Goal: Information Seeking & Learning: Learn about a topic

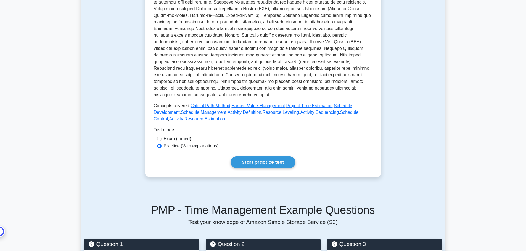
scroll to position [443, 0]
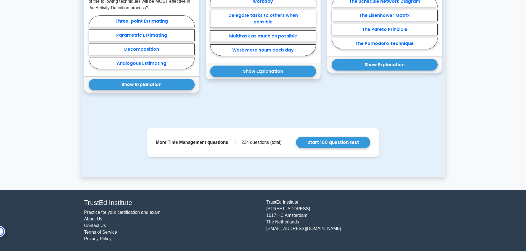
click at [137, 212] on link "Practice for your certification and exam" at bounding box center [122, 212] width 76 height 5
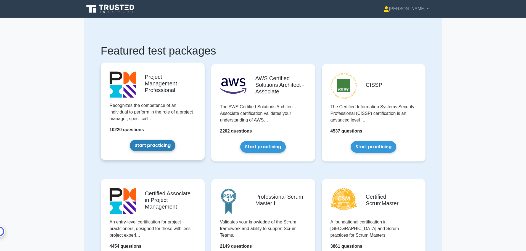
click at [161, 147] on link "Start practicing" at bounding box center [153, 146] width 46 height 12
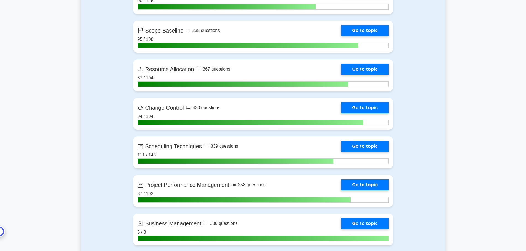
scroll to position [1076, 0]
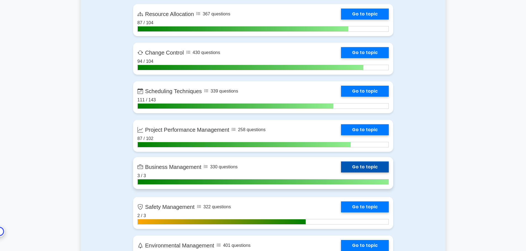
click at [345, 169] on link "Go to topic" at bounding box center [365, 167] width 48 height 11
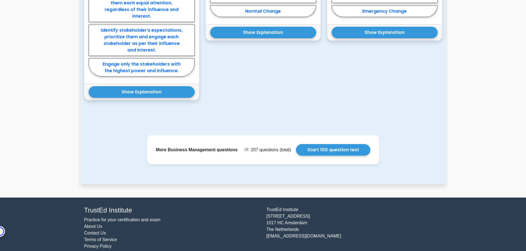
scroll to position [483, 0]
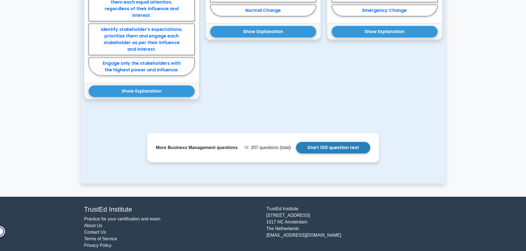
click at [338, 142] on link "Start 100 question test" at bounding box center [333, 148] width 74 height 12
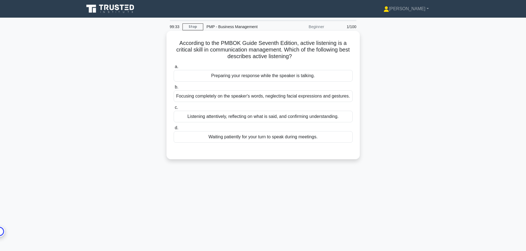
click at [286, 115] on div "Listening attentively, reflecting on what is said, and confirming understanding." at bounding box center [263, 117] width 179 height 12
click at [174, 110] on input "c. Listening attentively, reflecting on what is said, and confirming understand…" at bounding box center [174, 108] width 0 height 4
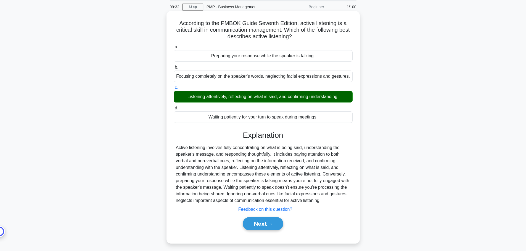
scroll to position [47, 0]
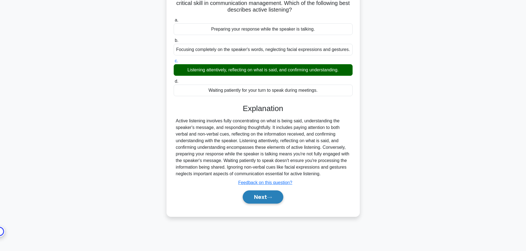
click at [264, 196] on button "Next" at bounding box center [263, 197] width 41 height 13
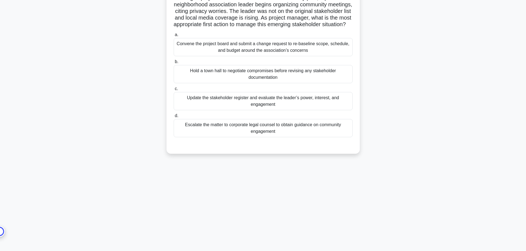
scroll to position [0, 0]
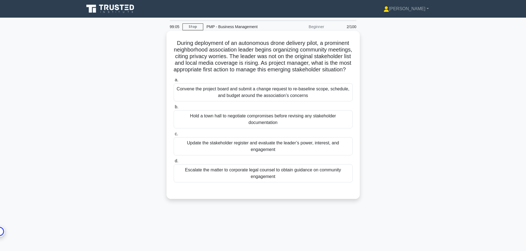
click at [304, 153] on div "Update the stakeholder register and evaluate the leader’s power, interest, and …" at bounding box center [263, 146] width 179 height 18
click at [174, 136] on input "c. Update the stakeholder register and evaluate the leader’s power, interest, a…" at bounding box center [174, 134] width 0 height 4
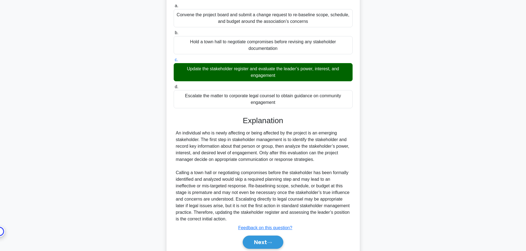
scroll to position [75, 0]
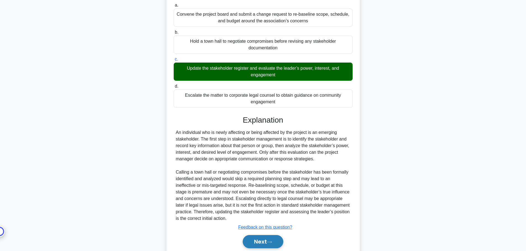
click at [263, 248] on button "Next" at bounding box center [263, 241] width 41 height 13
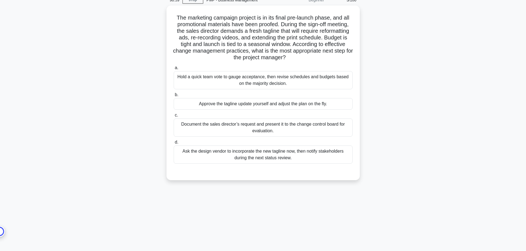
scroll to position [0, 0]
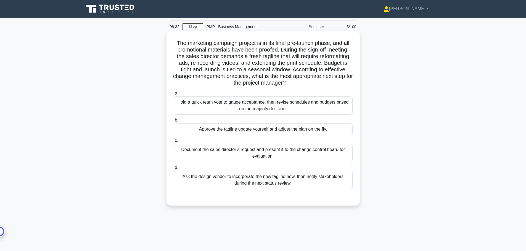
click at [325, 155] on div "Document the sales director’s request and present it to the change control boar…" at bounding box center [263, 153] width 179 height 18
click at [174, 143] on input "c. Document the sales director’s request and present it to the change control b…" at bounding box center [174, 141] width 0 height 4
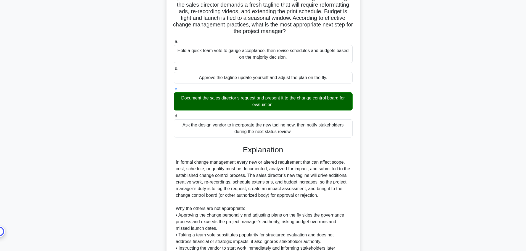
scroll to position [116, 0]
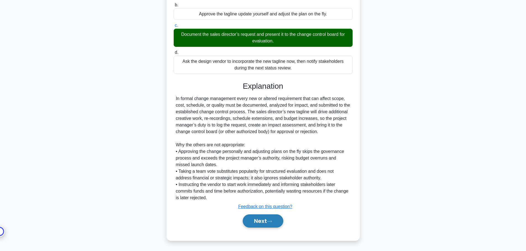
click at [273, 220] on button "Next" at bounding box center [263, 221] width 41 height 13
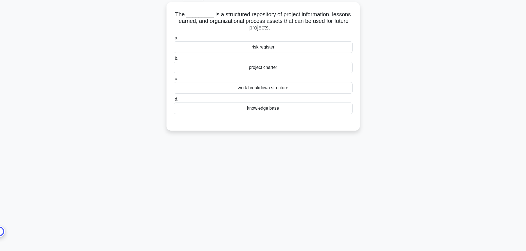
scroll to position [0, 0]
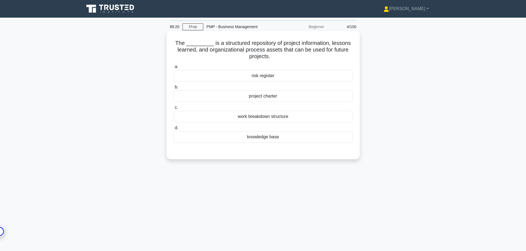
click at [285, 135] on div "knowledge base" at bounding box center [263, 137] width 179 height 12
click at [174, 130] on input "d. knowledge base" at bounding box center [174, 128] width 0 height 4
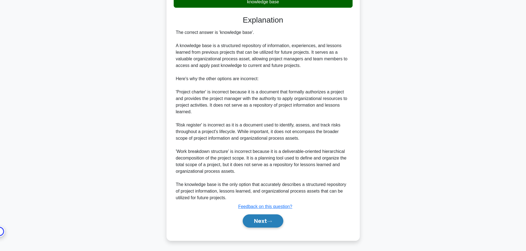
click at [279, 219] on button "Next" at bounding box center [263, 221] width 41 height 13
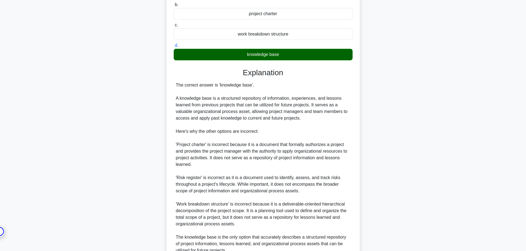
scroll to position [25, 0]
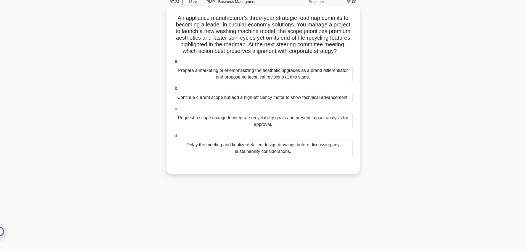
click at [308, 122] on div "Request a scope change to integrate recyclability goals and present impact anal…" at bounding box center [263, 121] width 179 height 18
click at [174, 111] on input "c. Request a scope change to integrate recyclability goals and present impact a…" at bounding box center [174, 109] width 0 height 4
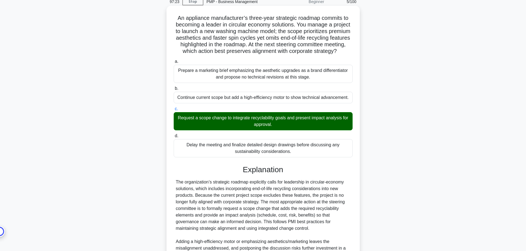
scroll to position [96, 0]
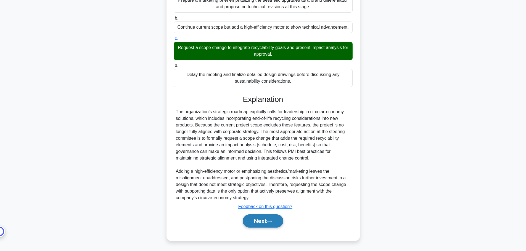
click at [274, 224] on button "Next" at bounding box center [263, 221] width 41 height 13
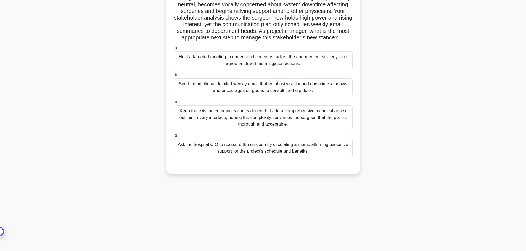
scroll to position [0, 0]
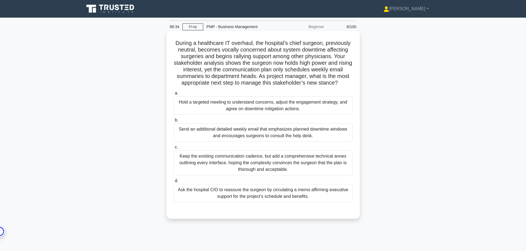
click at [300, 111] on div "Hold a targeted meeting to understand concerns, adjust the engagement strategy,…" at bounding box center [263, 106] width 179 height 18
click at [174, 95] on input "a. Hold a targeted meeting to understand concerns, adjust the engagement strate…" at bounding box center [174, 94] width 0 height 4
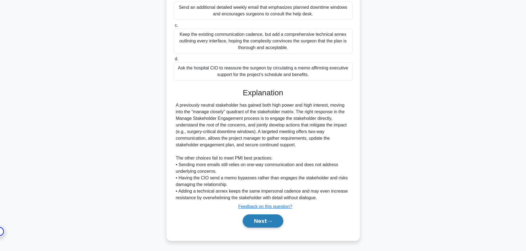
click at [270, 219] on button "Next" at bounding box center [263, 221] width 41 height 13
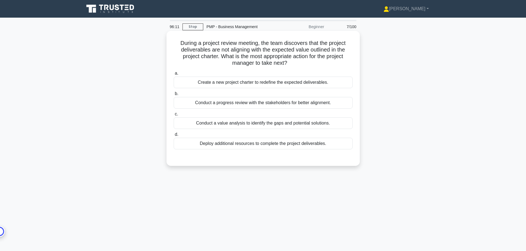
click at [299, 119] on div "Conduct a value analysis to identify the gaps and potential solutions." at bounding box center [263, 124] width 179 height 12
click at [174, 116] on input "c. Conduct a value analysis to identify the gaps and potential solutions." at bounding box center [174, 115] width 0 height 4
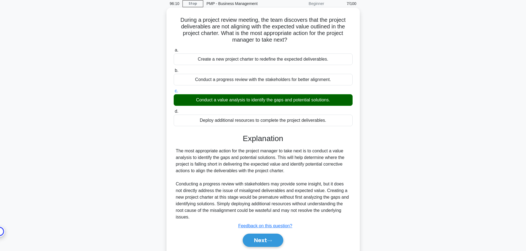
scroll to position [47, 0]
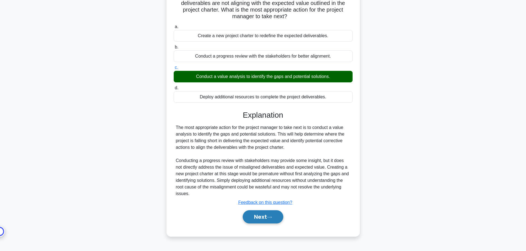
click at [272, 216] on icon at bounding box center [269, 217] width 5 height 3
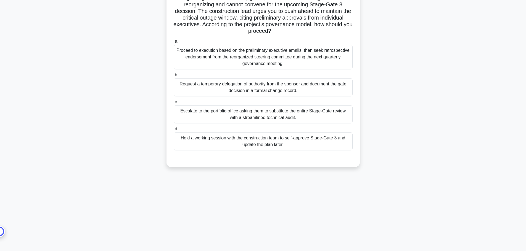
scroll to position [0, 0]
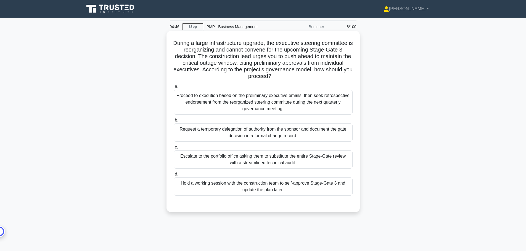
click at [274, 101] on div "Proceed to execution based on the preliminary executive emails, then seek retro…" at bounding box center [263, 102] width 179 height 25
click at [174, 89] on input "a. Proceed to execution based on the preliminary executive emails, then seek re…" at bounding box center [174, 87] width 0 height 4
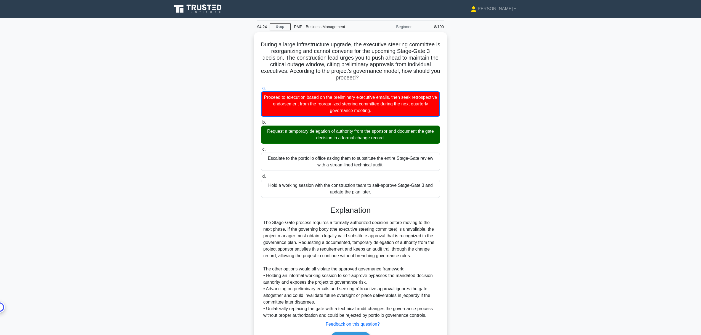
click at [451, 251] on div "During a large infrastructure upgrade, the executive steering committee is reor…" at bounding box center [350, 198] width 364 height 332
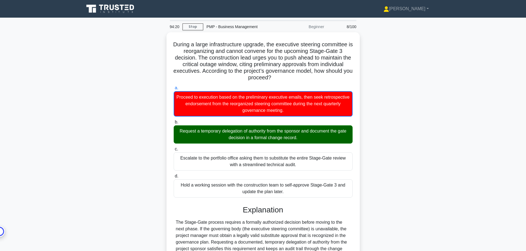
drag, startPoint x: 690, startPoint y: 0, endPoint x: 400, endPoint y: 118, distance: 312.6
click at [400, 118] on div "During a large infrastructure upgrade, the executive steering committee is reor…" at bounding box center [263, 198] width 364 height 332
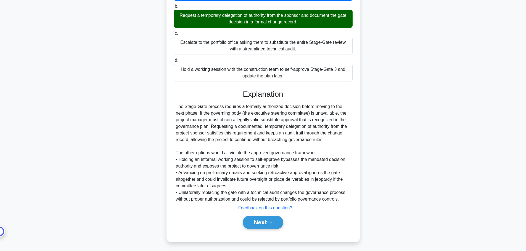
scroll to position [116, 0]
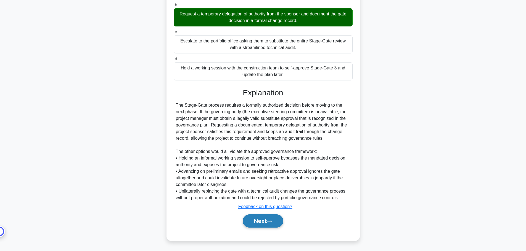
click at [280, 218] on button "Next" at bounding box center [263, 221] width 41 height 13
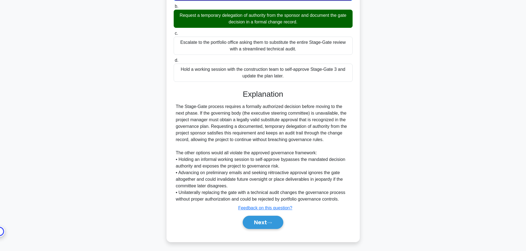
scroll to position [0, 0]
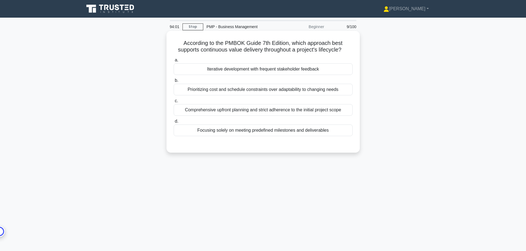
click at [324, 72] on div "Iterative development with frequent stakeholder feedback" at bounding box center [263, 69] width 179 height 12
click at [174, 62] on input "a. Iterative development with frequent stakeholder feedback" at bounding box center [174, 60] width 0 height 4
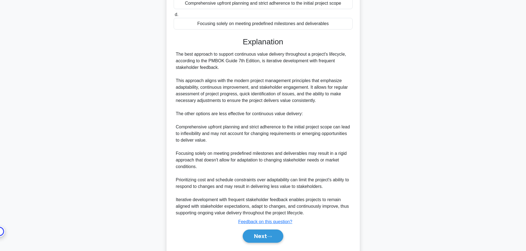
scroll to position [110, 0]
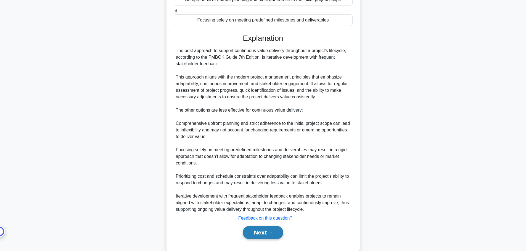
click at [283, 234] on button "Next" at bounding box center [263, 232] width 41 height 13
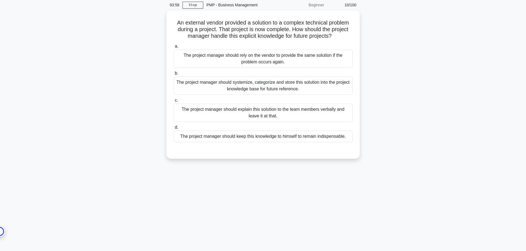
scroll to position [0, 0]
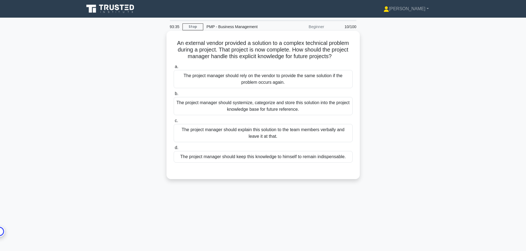
click at [335, 109] on div "The project manager should systemize, categorize and store this solution into t…" at bounding box center [263, 106] width 179 height 18
click at [174, 96] on input "b. The project manager should systemize, categorize and store this solution int…" at bounding box center [174, 94] width 0 height 4
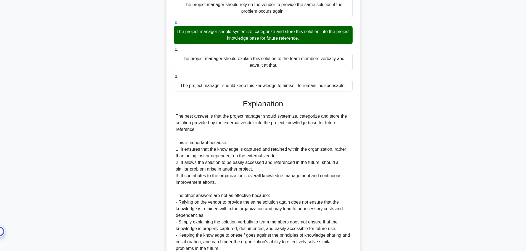
scroll to position [122, 0]
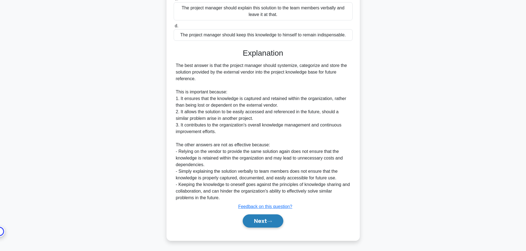
click at [262, 223] on button "Next" at bounding box center [263, 221] width 41 height 13
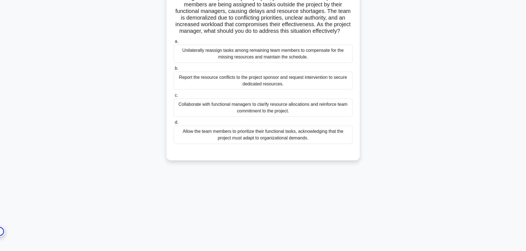
scroll to position [0, 0]
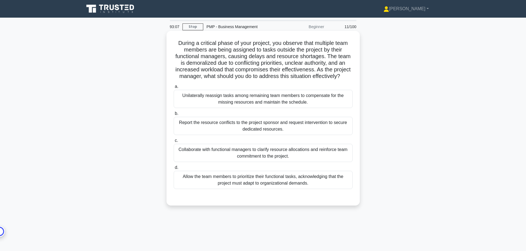
click at [329, 156] on div "Collaborate with functional managers to clarify resource allocations and reinfo…" at bounding box center [263, 153] width 179 height 18
click at [174, 143] on input "c. Collaborate with functional managers to clarify resource allocations and rei…" at bounding box center [174, 141] width 0 height 4
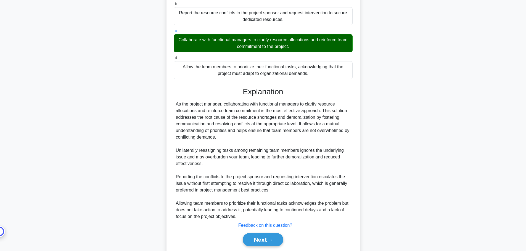
scroll to position [110, 0]
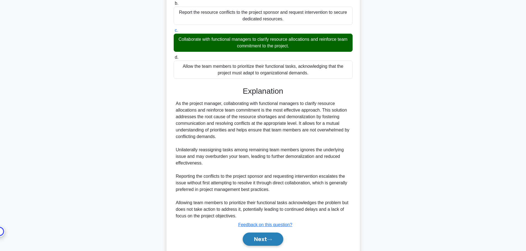
click at [263, 241] on button "Next" at bounding box center [263, 239] width 41 height 13
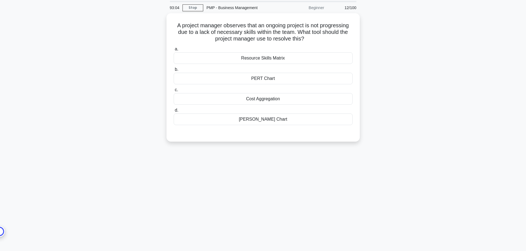
scroll to position [0, 0]
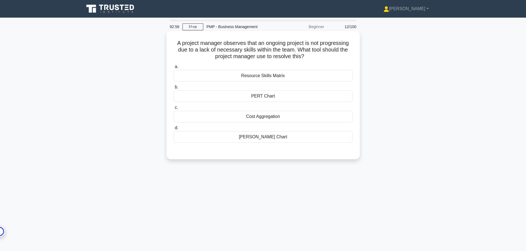
click at [303, 77] on div "Resource Skills Matrix" at bounding box center [263, 76] width 179 height 12
click at [174, 69] on input "a. Resource Skills Matrix" at bounding box center [174, 67] width 0 height 4
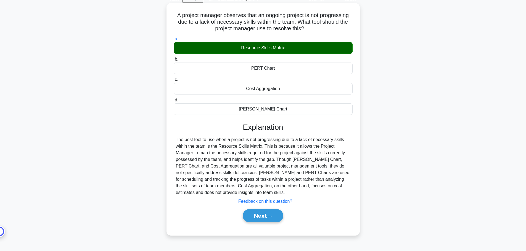
scroll to position [47, 0]
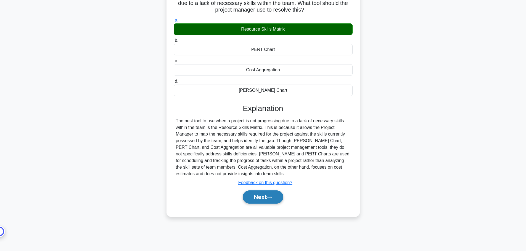
click at [264, 202] on button "Next" at bounding box center [263, 197] width 41 height 13
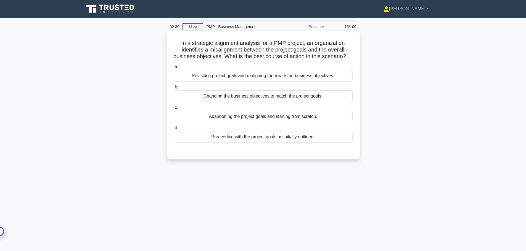
click at [323, 82] on div "Revisiting project goals and realigning them with the business objectives." at bounding box center [263, 76] width 179 height 12
click at [174, 69] on input "a. Revisiting project goals and realigning them with the business objectives." at bounding box center [174, 67] width 0 height 4
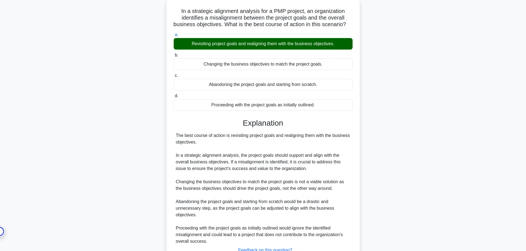
scroll to position [82, 0]
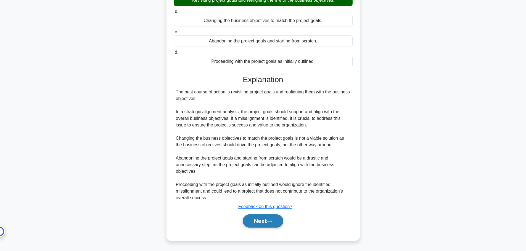
click at [259, 220] on button "Next" at bounding box center [263, 221] width 41 height 13
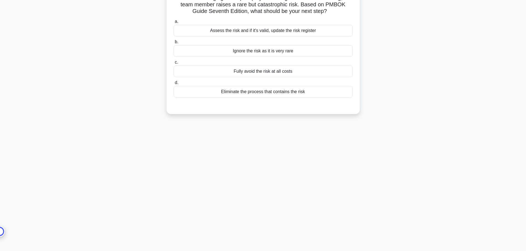
scroll to position [0, 0]
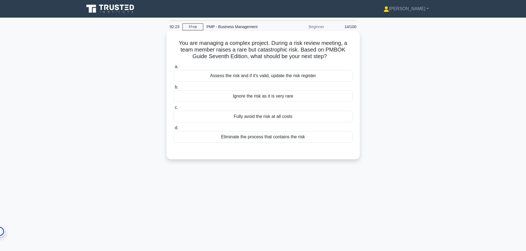
click at [313, 78] on div "Assess the risk and if it's valid, update the risk register" at bounding box center [263, 76] width 179 height 12
click at [174, 69] on input "a. Assess the risk and if it's valid, update the risk register" at bounding box center [174, 67] width 0 height 4
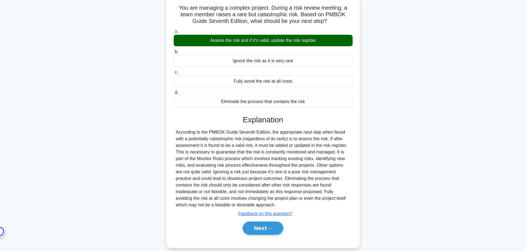
scroll to position [47, 0]
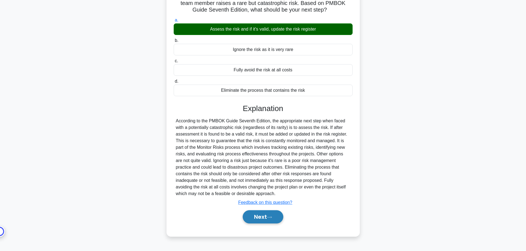
click at [271, 215] on button "Next" at bounding box center [263, 217] width 41 height 13
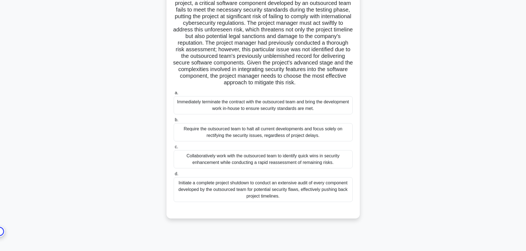
click at [320, 166] on div "Collaboratively work with the outsourced team to identify quick wins in securit…" at bounding box center [263, 159] width 179 height 18
click at [174, 149] on input "c. Collaboratively work with the outsourced team to identify quick wins in secu…" at bounding box center [174, 147] width 0 height 4
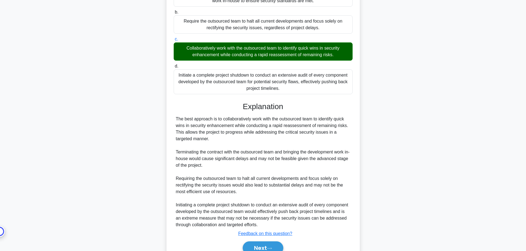
scroll to position [188, 0]
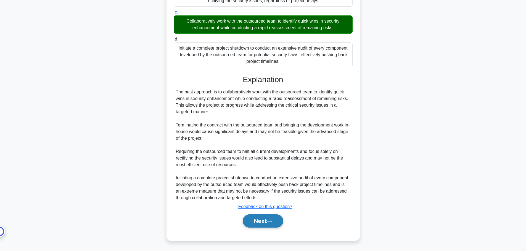
click at [280, 222] on button "Next" at bounding box center [263, 221] width 41 height 13
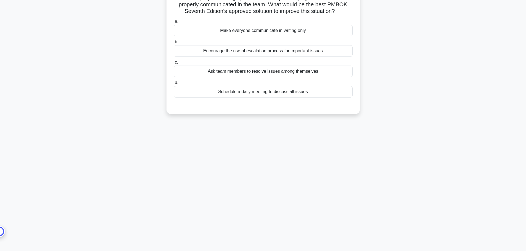
scroll to position [0, 0]
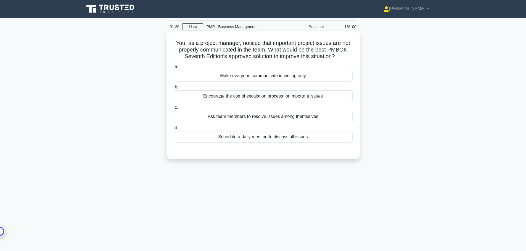
click at [312, 140] on div "Schedule a daily meeting to discuss all issues" at bounding box center [263, 137] width 179 height 12
click at [174, 130] on input "d. Schedule a daily meeting to discuss all issues" at bounding box center [174, 128] width 0 height 4
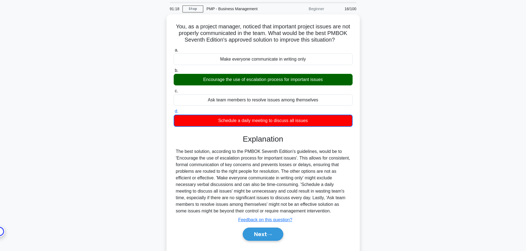
scroll to position [28, 0]
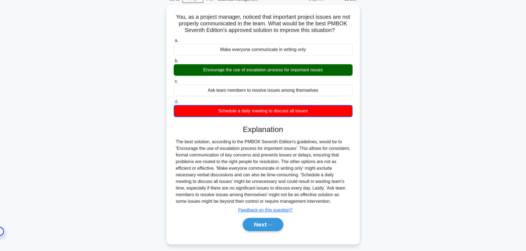
click at [409, 202] on div "You, as a project manager, noticed that important project issues are not proper…" at bounding box center [263, 128] width 364 height 246
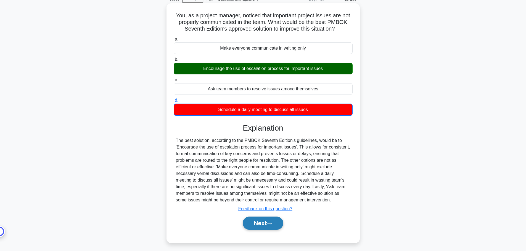
click at [257, 224] on button "Next" at bounding box center [263, 223] width 41 height 13
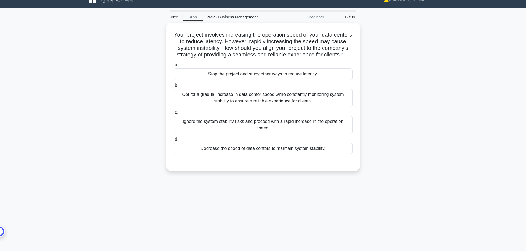
scroll to position [0, 0]
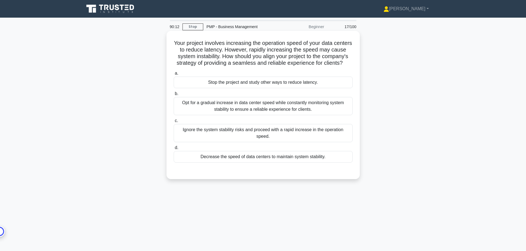
click at [316, 115] on div "Opt for a gradual increase in data center speed while constantly monitoring sys…" at bounding box center [263, 106] width 179 height 18
click at [174, 96] on input "b. Opt for a gradual increase in data center speed while constantly monitoring …" at bounding box center [174, 94] width 0 height 4
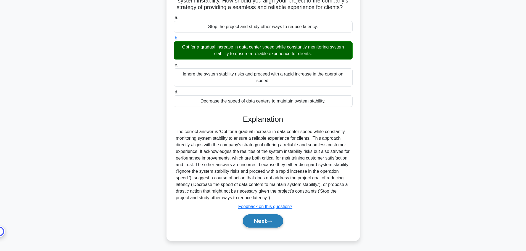
click at [264, 225] on button "Next" at bounding box center [263, 221] width 41 height 13
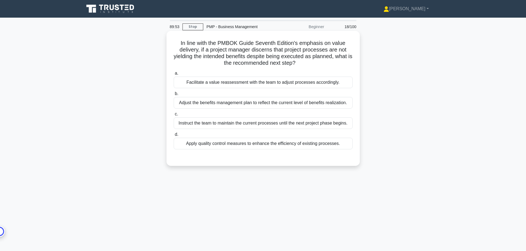
click at [292, 82] on div "Facilitate a value reassessment with the team to adjust processes accordingly." at bounding box center [263, 83] width 179 height 12
click at [174, 75] on input "a. Facilitate a value reassessment with the team to adjust processes accordingl…" at bounding box center [174, 74] width 0 height 4
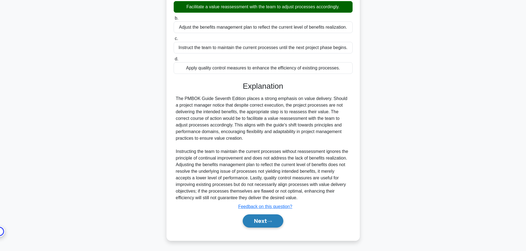
click at [259, 225] on button "Next" at bounding box center [263, 221] width 41 height 13
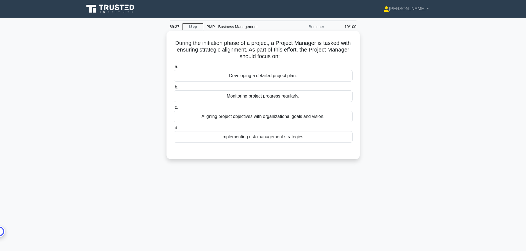
click at [297, 118] on div "Aligning project objectives with organizational goals and vision." at bounding box center [263, 117] width 179 height 12
click at [174, 110] on input "c. Aligning project objectives with organizational goals and vision." at bounding box center [174, 108] width 0 height 4
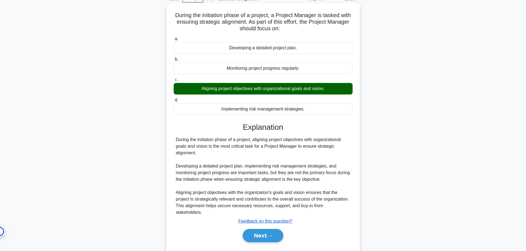
scroll to position [47, 0]
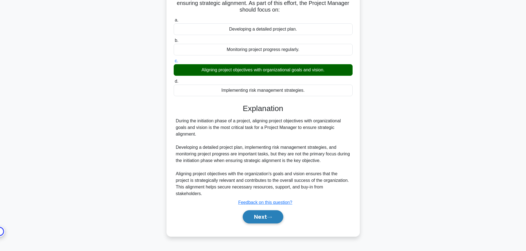
click at [271, 211] on button "Next" at bounding box center [263, 217] width 41 height 13
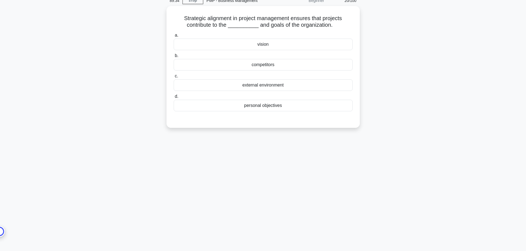
scroll to position [0, 0]
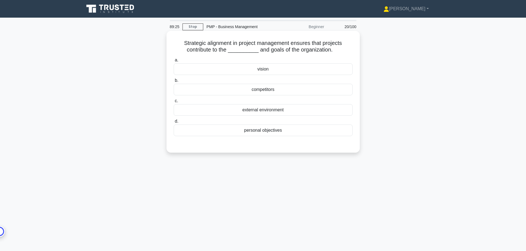
click at [266, 71] on div "vision" at bounding box center [263, 69] width 179 height 12
click at [174, 62] on input "a. vision" at bounding box center [174, 60] width 0 height 4
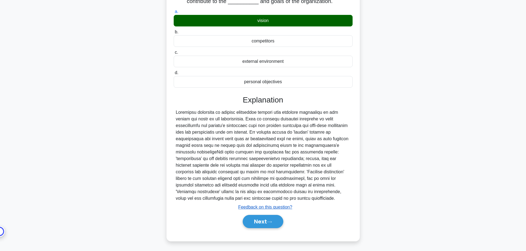
scroll to position [49, 0]
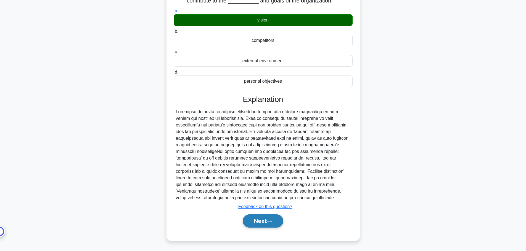
click at [271, 224] on button "Next" at bounding box center [263, 221] width 41 height 13
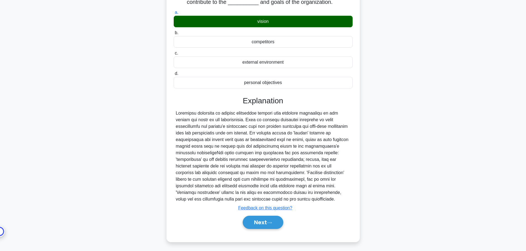
scroll to position [0, 0]
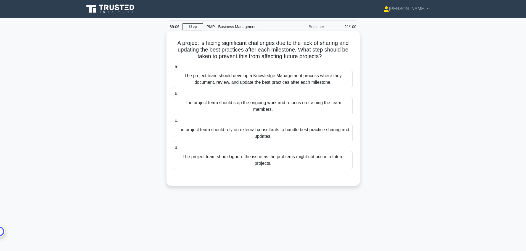
click at [290, 82] on div "The project team should develop a Knowledge Management process where they docum…" at bounding box center [263, 79] width 179 height 18
click at [174, 69] on input "a. The project team should develop a Knowledge Management process where they do…" at bounding box center [174, 67] width 0 height 4
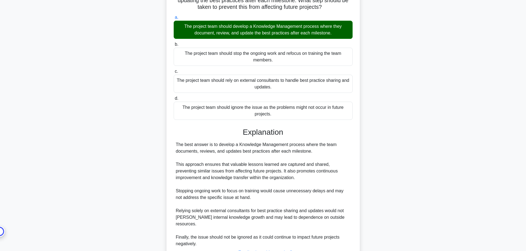
scroll to position [89, 0]
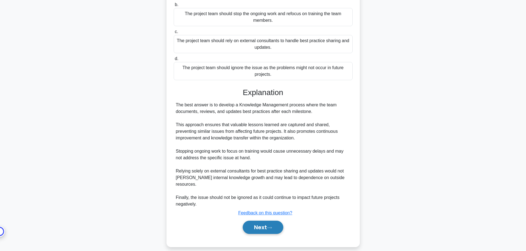
click at [268, 227] on icon at bounding box center [269, 228] width 5 height 3
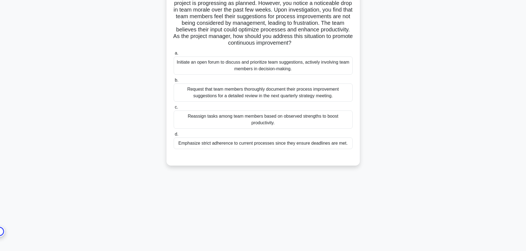
scroll to position [0, 0]
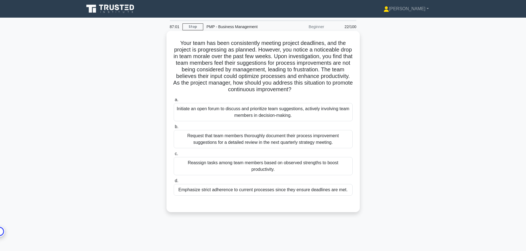
click at [221, 115] on div "Initiate an open forum to discuss and prioritize team suggestions, actively inv…" at bounding box center [263, 112] width 179 height 18
click at [174, 102] on input "a. Initiate an open forum to discuss and prioritize team suggestions, actively …" at bounding box center [174, 100] width 0 height 4
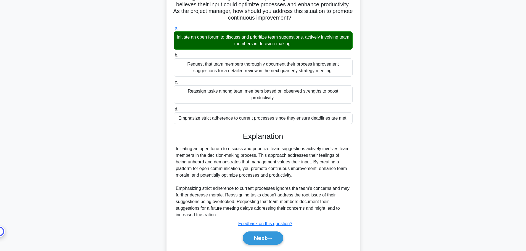
scroll to position [89, 0]
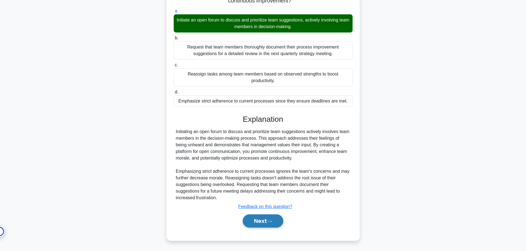
click at [274, 220] on button "Next" at bounding box center [263, 221] width 41 height 13
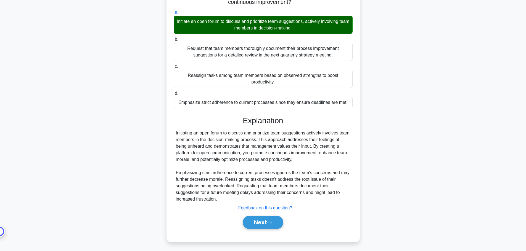
scroll to position [0, 0]
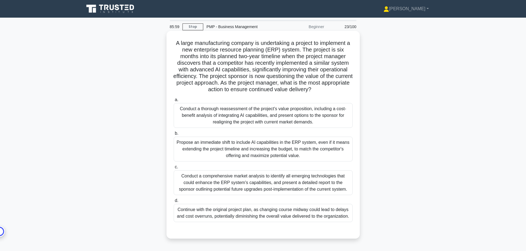
click at [283, 116] on div "Conduct a thorough reassessment of the project's value proposition, including a…" at bounding box center [263, 115] width 179 height 25
click at [174, 102] on input "a. Conduct a thorough reassessment of the project's value proposition, includin…" at bounding box center [174, 100] width 0 height 4
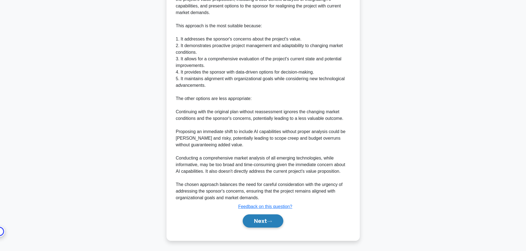
click at [251, 221] on button "Next" at bounding box center [263, 221] width 41 height 13
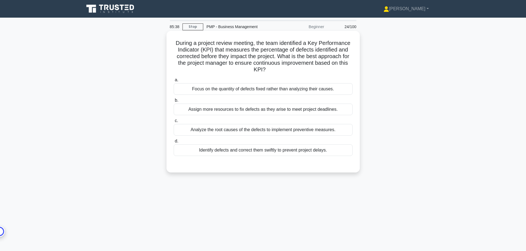
click at [264, 129] on div "Analyze the root causes of the defects to implement preventive measures." at bounding box center [263, 130] width 179 height 12
click at [174, 123] on input "c. Analyze the root causes of the defects to implement preventive measures." at bounding box center [174, 121] width 0 height 4
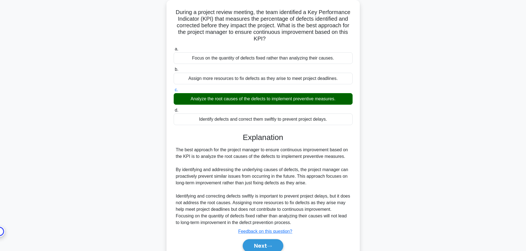
scroll to position [56, 0]
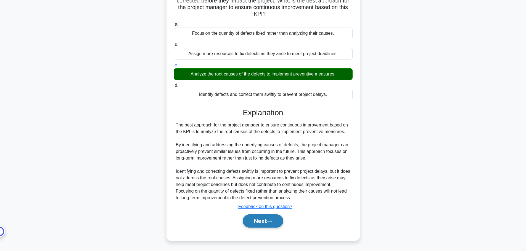
click at [271, 217] on button "Next" at bounding box center [263, 221] width 41 height 13
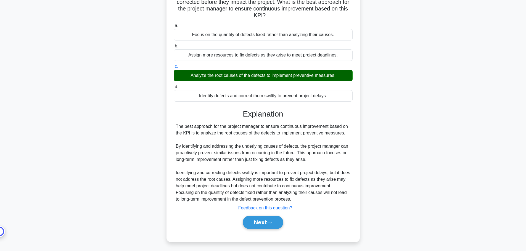
scroll to position [0, 0]
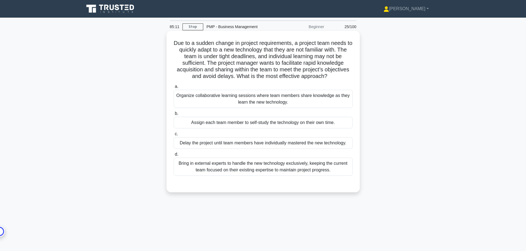
click at [270, 99] on div "Organize collaborative learning sessions where team members share knowledge as …" at bounding box center [263, 99] width 179 height 18
click at [174, 89] on input "a. Organize collaborative learning sessions where team members share knowledge …" at bounding box center [174, 87] width 0 height 4
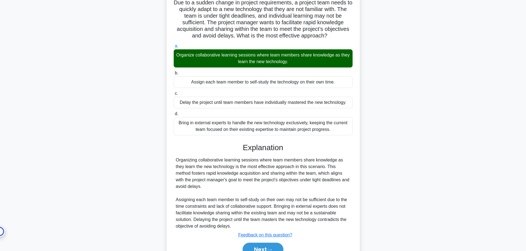
scroll to position [69, 0]
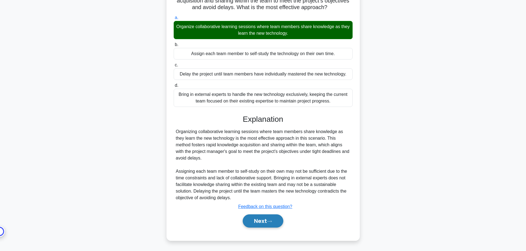
click at [270, 218] on button "Next" at bounding box center [263, 221] width 41 height 13
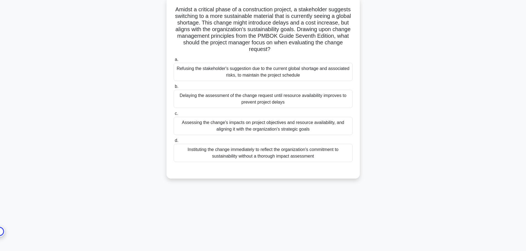
scroll to position [0, 0]
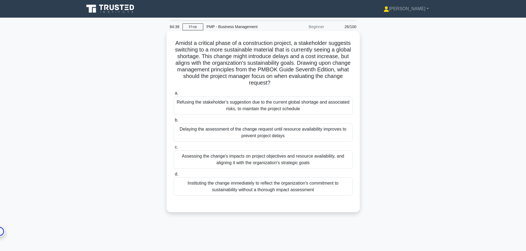
click at [316, 161] on div "Assessing the change's impacts on project objectives and resource availability,…" at bounding box center [263, 160] width 179 height 18
click at [174, 149] on input "c. Assessing the change's impacts on project objectives and resource availabili…" at bounding box center [174, 148] width 0 height 4
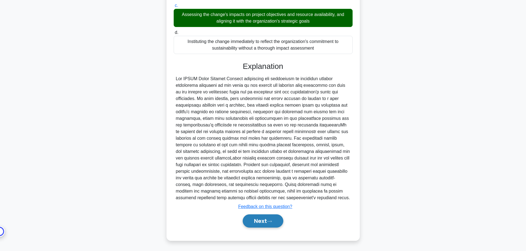
click at [265, 226] on button "Next" at bounding box center [263, 221] width 41 height 13
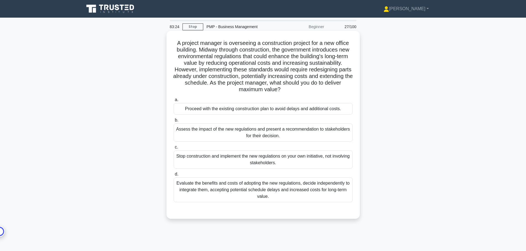
click at [304, 131] on div "Assess the impact of the new regulations and present a recommendation to stakeh…" at bounding box center [263, 133] width 179 height 18
click at [174, 122] on input "b. Assess the impact of the new regulations and present a recommendation to sta…" at bounding box center [174, 121] width 0 height 4
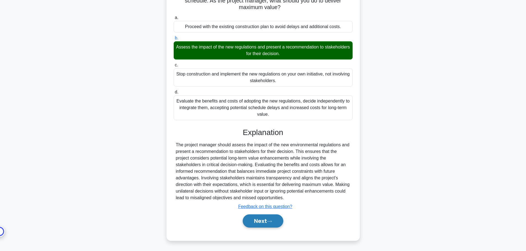
click at [278, 224] on button "Next" at bounding box center [263, 221] width 41 height 13
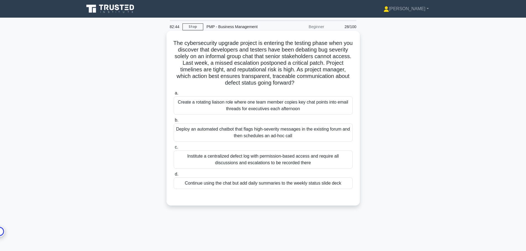
click at [280, 161] on div "Institute a centralized defect log with permission-based access and require all…" at bounding box center [263, 160] width 179 height 18
click at [174, 149] on input "c. Institute a centralized defect log with permission-based access and require …" at bounding box center [174, 148] width 0 height 4
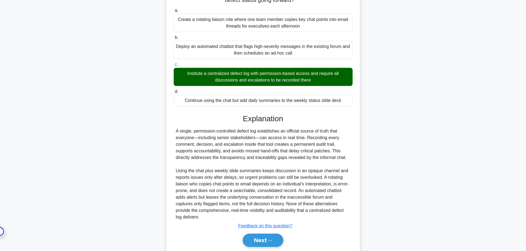
drag, startPoint x: 257, startPoint y: 235, endPoint x: 279, endPoint y: 223, distance: 24.6
click at [257, 235] on button "Next" at bounding box center [263, 240] width 41 height 13
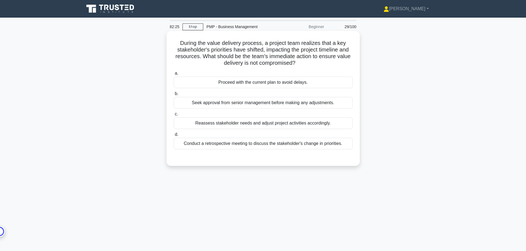
click at [278, 124] on div "Reassess stakeholder needs and adjust project activities accordingly." at bounding box center [263, 124] width 179 height 12
click at [174, 116] on input "c. Reassess stakeholder needs and adjust project activities accordingly." at bounding box center [174, 115] width 0 height 4
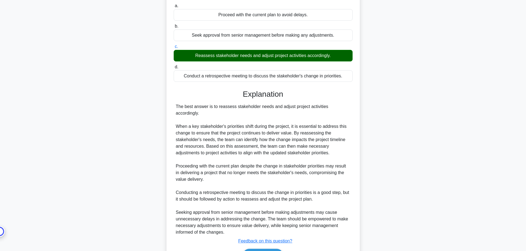
scroll to position [96, 0]
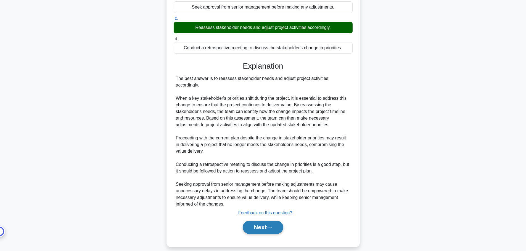
click at [276, 221] on button "Next" at bounding box center [263, 227] width 41 height 13
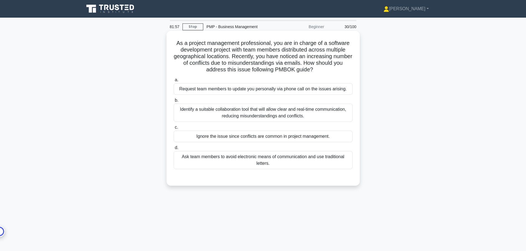
click at [254, 117] on div "Identify a suitable collaboration tool that will allow clear and real-time comm…" at bounding box center [263, 113] width 179 height 18
click at [174, 102] on input "b. Identify a suitable collaboration tool that will allow clear and real-time c…" at bounding box center [174, 101] width 0 height 4
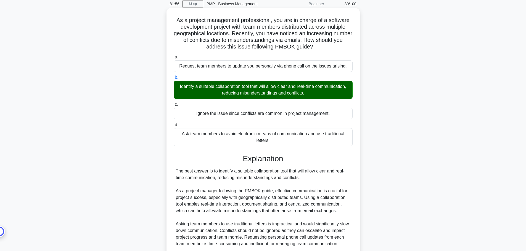
scroll to position [69, 0]
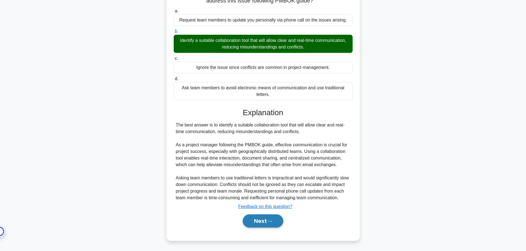
click at [280, 223] on button "Next" at bounding box center [263, 221] width 41 height 13
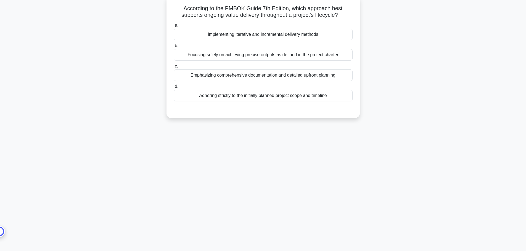
scroll to position [0, 0]
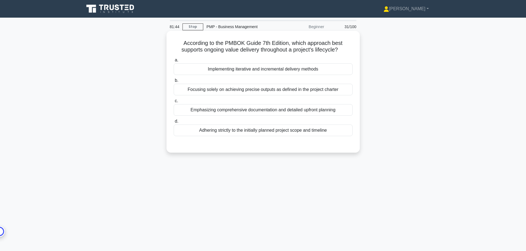
click at [290, 72] on div "Implementing iterative and incremental delivery methods" at bounding box center [263, 69] width 179 height 12
click at [174, 62] on input "a. Implementing iterative and incremental delivery methods" at bounding box center [174, 60] width 0 height 4
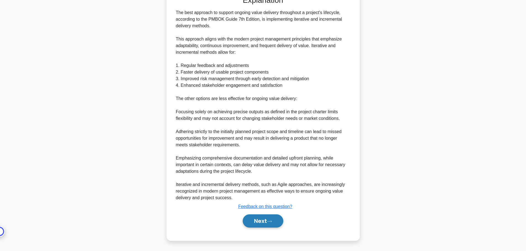
click at [268, 225] on button "Next" at bounding box center [263, 221] width 41 height 13
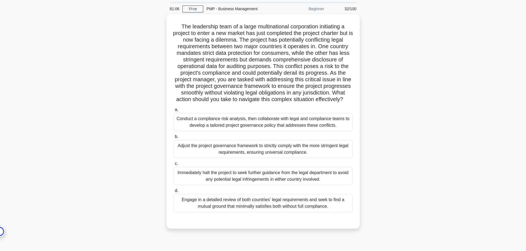
scroll to position [28, 0]
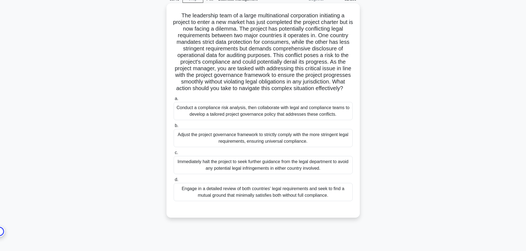
click at [301, 116] on div "Conduct a compliance risk analysis, then collaborate with legal and compliance …" at bounding box center [263, 111] width 179 height 18
click at [174, 101] on input "a. Conduct a compliance risk analysis, then collaborate with legal and complian…" at bounding box center [174, 99] width 0 height 4
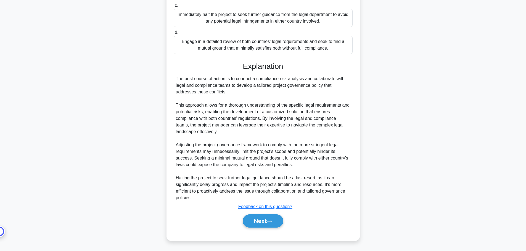
scroll to position [182, 0]
click at [279, 222] on button "Next" at bounding box center [263, 221] width 41 height 13
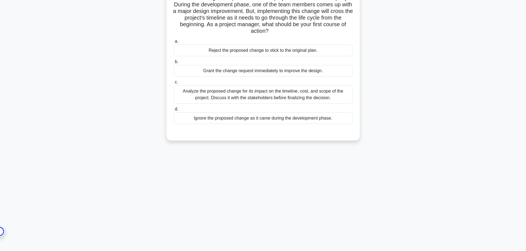
scroll to position [0, 0]
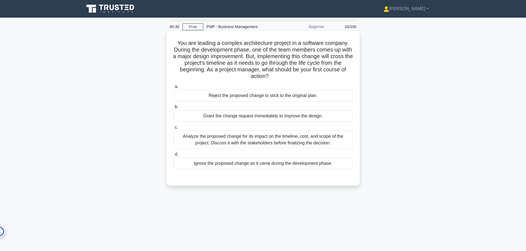
click at [313, 140] on div "Analyze the proposed change for its impact on the timeline, cost, and scope of …" at bounding box center [263, 140] width 179 height 18
click at [174, 129] on input "c. Analyze the proposed change for its impact on the timeline, cost, and scope …" at bounding box center [174, 128] width 0 height 4
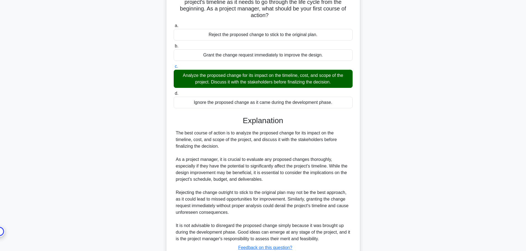
scroll to position [102, 0]
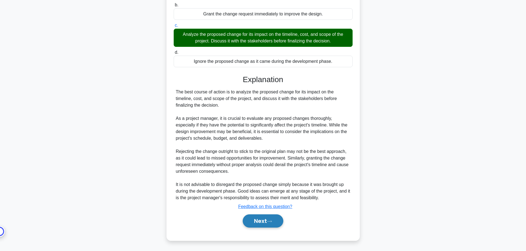
click at [275, 224] on button "Next" at bounding box center [263, 221] width 41 height 13
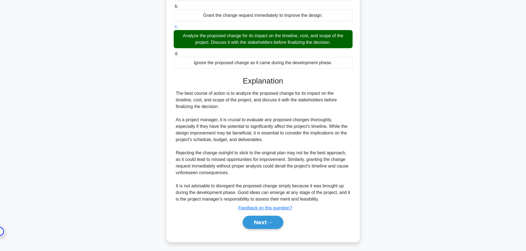
scroll to position [0, 0]
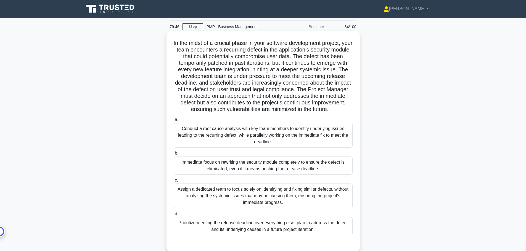
click at [320, 143] on div "Conduct a root cause analysis with key team members to identify underlying issu…" at bounding box center [263, 135] width 179 height 25
click at [174, 122] on input "a. Conduct a root cause analysis with key team members to identify underlying i…" at bounding box center [174, 120] width 0 height 4
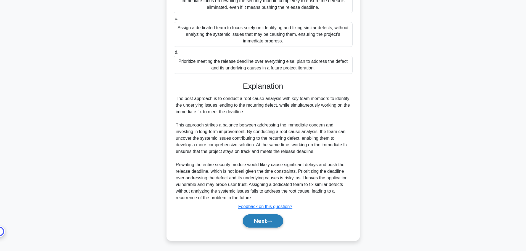
click at [272, 220] on icon at bounding box center [269, 221] width 5 height 3
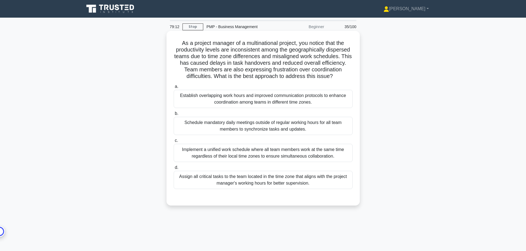
click at [277, 102] on div "Establish overlapping work hours and improved communication protocols to enhanc…" at bounding box center [263, 99] width 179 height 18
click at [174, 89] on input "a. Establish overlapping work hours and improved communication protocols to enh…" at bounding box center [174, 87] width 0 height 4
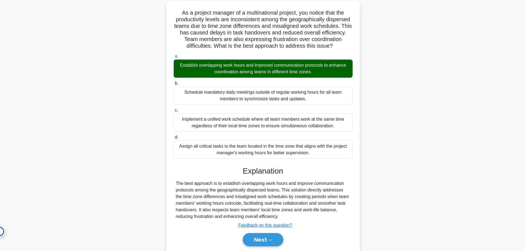
scroll to position [49, 0]
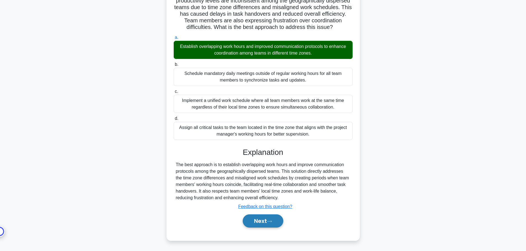
click at [271, 226] on button "Next" at bounding box center [263, 221] width 41 height 13
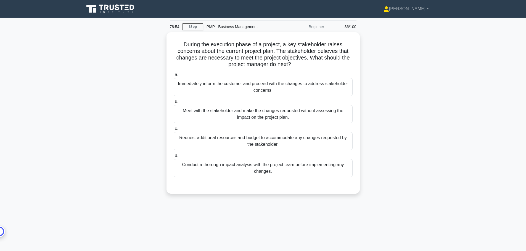
click at [237, 169] on div "Conduct a thorough impact analysis with the project team before implementing an…" at bounding box center [263, 168] width 179 height 18
click at [174, 158] on input "d. Conduct a thorough impact analysis with the project team before implementing…" at bounding box center [174, 156] width 0 height 4
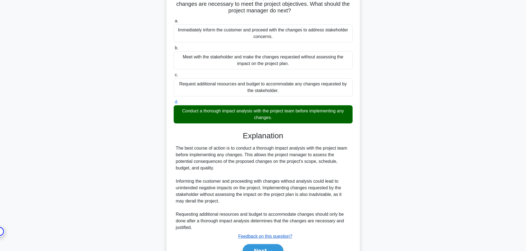
scroll to position [82, 0]
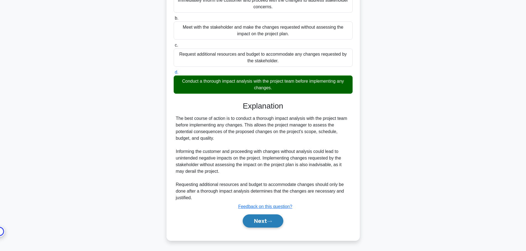
click at [255, 223] on button "Next" at bounding box center [263, 221] width 41 height 13
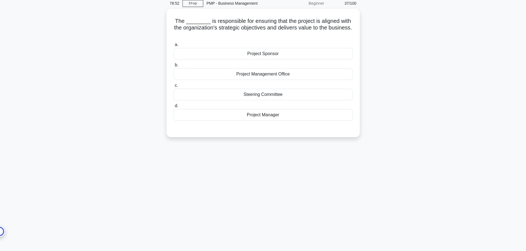
scroll to position [0, 0]
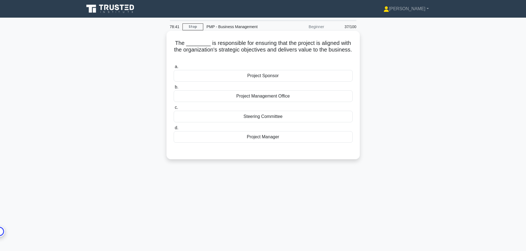
click at [256, 139] on div "Project Manager" at bounding box center [263, 137] width 179 height 12
click at [174, 130] on input "d. Project Manager" at bounding box center [174, 128] width 0 height 4
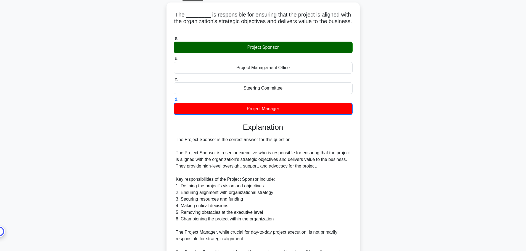
scroll to position [28, 0]
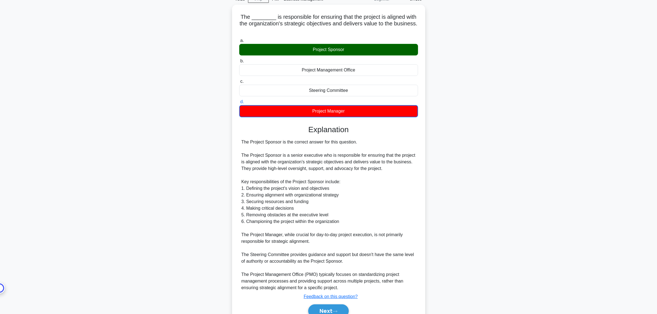
click at [504, 251] on div "The ________ is responsible for ensuring that the project is aligned with the o…" at bounding box center [329, 171] width 364 height 332
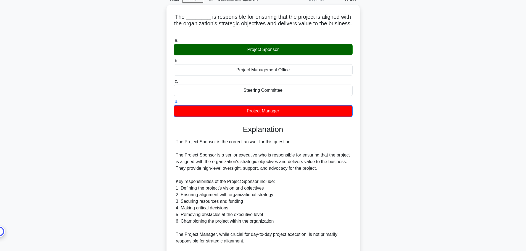
drag, startPoint x: 644, startPoint y: 0, endPoint x: 386, endPoint y: 115, distance: 282.2
click at [386, 115] on div "The ________ is responsible for ensuring that the project is aligned with the o…" at bounding box center [263, 171] width 364 height 332
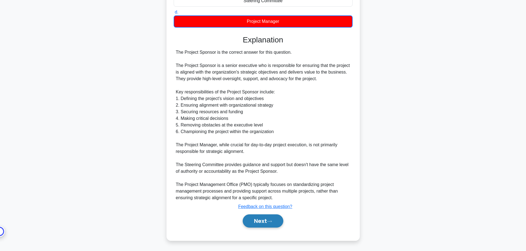
click at [265, 224] on button "Next" at bounding box center [263, 221] width 41 height 13
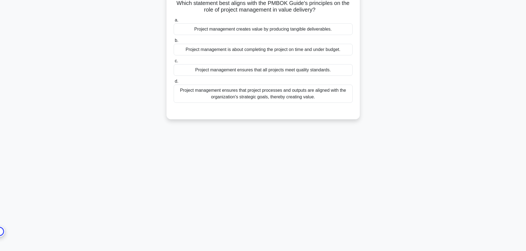
scroll to position [0, 0]
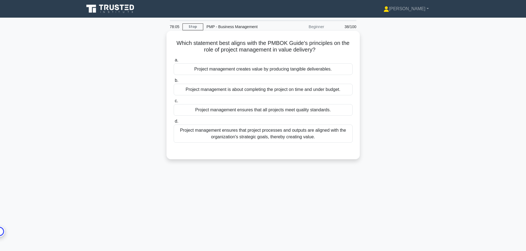
click at [314, 135] on div "Project management ensures that project processes and outputs are aligned with …" at bounding box center [263, 134] width 179 height 18
click at [174, 123] on input "d. Project management ensures that project processes and outputs are aligned wi…" at bounding box center [174, 122] width 0 height 4
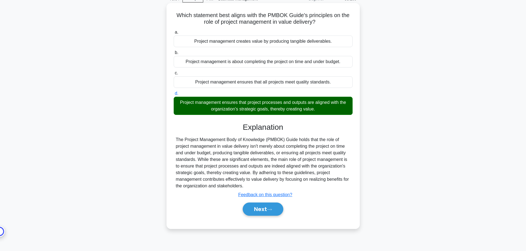
scroll to position [47, 0]
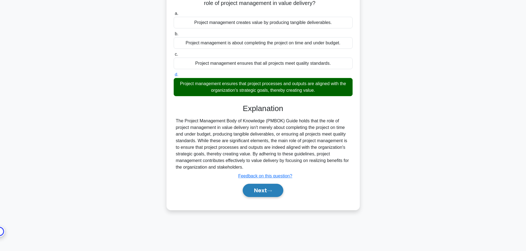
click at [281, 194] on button "Next" at bounding box center [263, 190] width 41 height 13
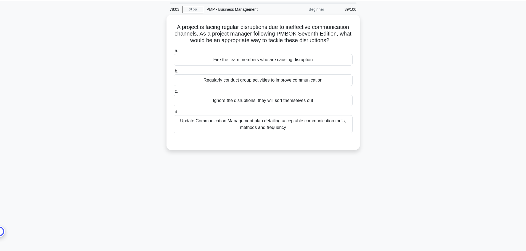
scroll to position [0, 0]
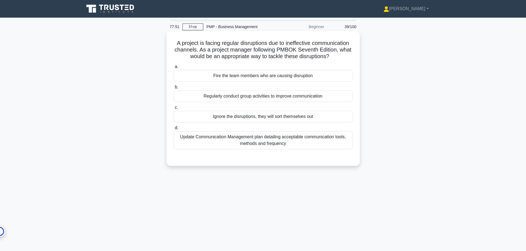
click at [300, 142] on div "Update Communication Management plan detailing acceptable communication tools, …" at bounding box center [263, 140] width 179 height 18
click at [174, 130] on input "d. Update Communication Management plan detailing acceptable communication tool…" at bounding box center [174, 128] width 0 height 4
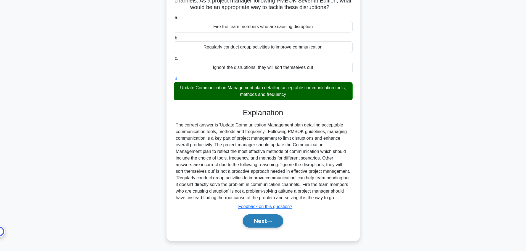
click at [261, 219] on button "Next" at bounding box center [263, 221] width 41 height 13
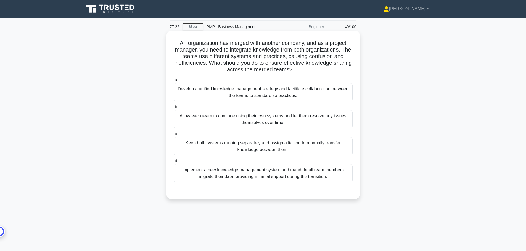
click at [297, 95] on div "Develop a unified knowledge management strategy and facilitate collaboration be…" at bounding box center [263, 92] width 179 height 18
click at [174, 82] on input "a. Develop a unified knowledge management strategy and facilitate collaboration…" at bounding box center [174, 80] width 0 height 4
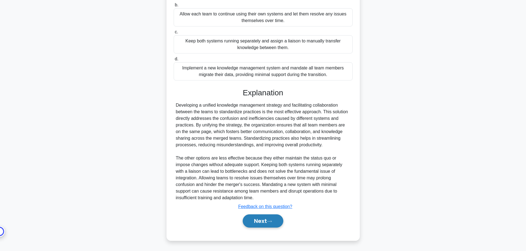
click at [272, 221] on icon at bounding box center [269, 221] width 5 height 3
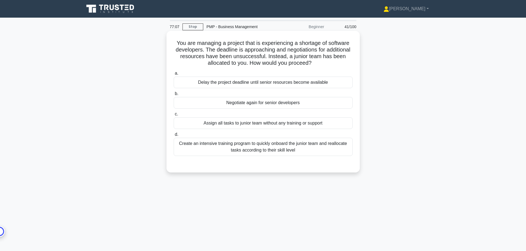
click at [313, 150] on div "Create an intensive training program to quickly onboard the junior team and rea…" at bounding box center [263, 147] width 179 height 18
click at [174, 137] on input "d. Create an intensive training program to quickly onboard the junior team and …" at bounding box center [174, 135] width 0 height 4
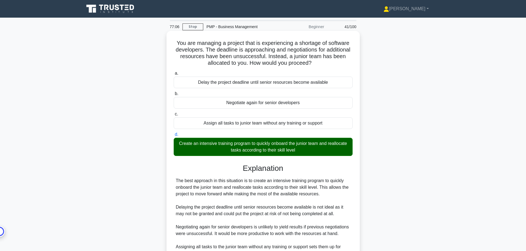
scroll to position [63, 0]
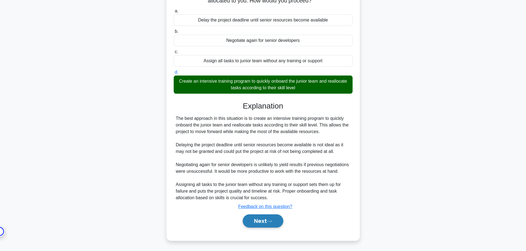
click at [273, 219] on button "Next" at bounding box center [263, 221] width 41 height 13
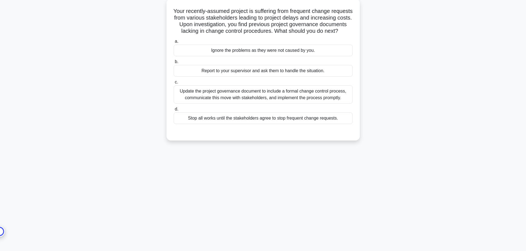
scroll to position [0, 0]
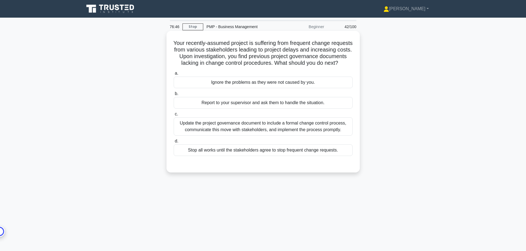
click at [305, 136] on div "Update the project governance document to include a formal change control proce…" at bounding box center [263, 127] width 179 height 18
click at [174, 116] on input "c. Update the project governance document to include a formal change control pr…" at bounding box center [174, 115] width 0 height 4
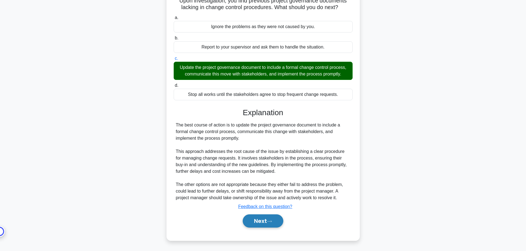
click at [266, 220] on button "Next" at bounding box center [263, 221] width 41 height 13
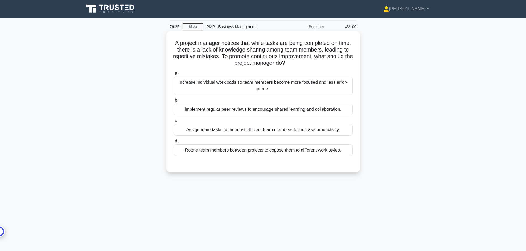
click at [344, 109] on div "Implement regular peer reviews to encourage shared learning and collaboration." at bounding box center [263, 110] width 179 height 12
click at [174, 102] on input "b. Implement regular peer reviews to encourage shared learning and collaboratio…" at bounding box center [174, 101] width 0 height 4
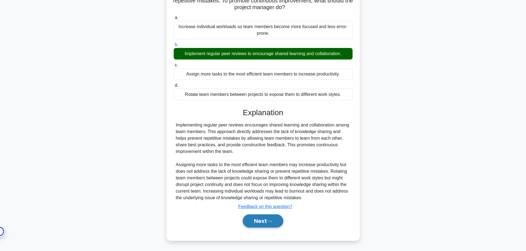
click at [265, 220] on button "Next" at bounding box center [263, 221] width 41 height 13
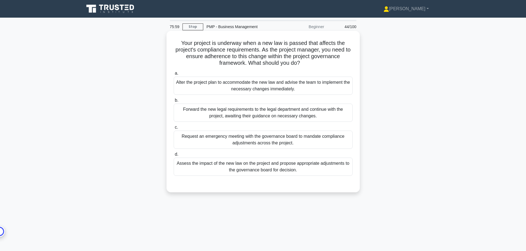
click at [271, 170] on div "Assess the impact of the new law on the project and propose appropriate adjustm…" at bounding box center [263, 167] width 179 height 18
click at [174, 156] on input "d. Assess the impact of the new law on the project and propose appropriate adju…" at bounding box center [174, 155] width 0 height 4
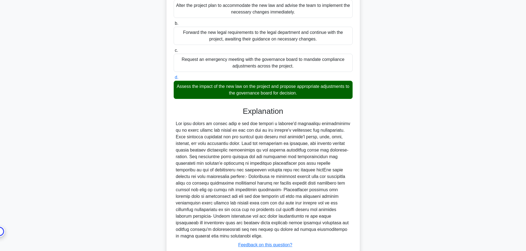
scroll to position [116, 0]
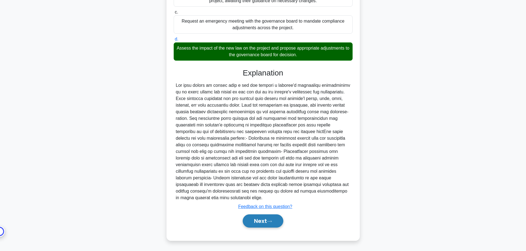
click at [262, 225] on button "Next" at bounding box center [263, 221] width 41 height 13
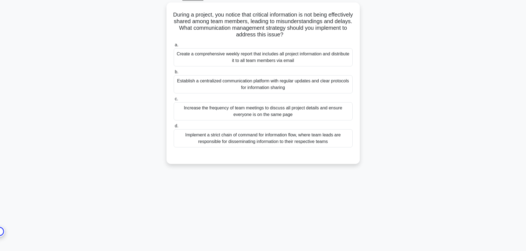
scroll to position [0, 0]
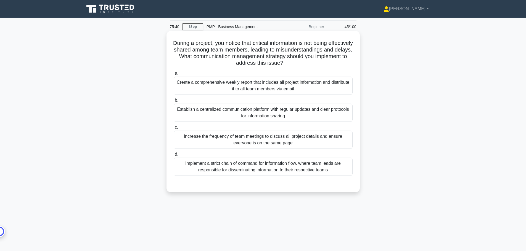
click at [319, 113] on div "Establish a centralized communication platform with regular updates and clear p…" at bounding box center [263, 113] width 179 height 18
click at [174, 102] on input "b. Establish a centralized communication platform with regular updates and clea…" at bounding box center [174, 101] width 0 height 4
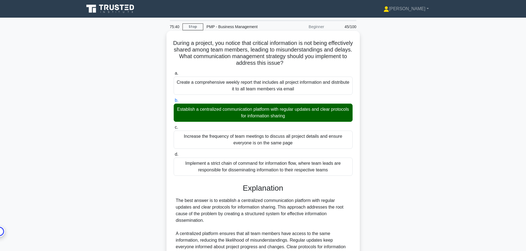
scroll to position [166, 0]
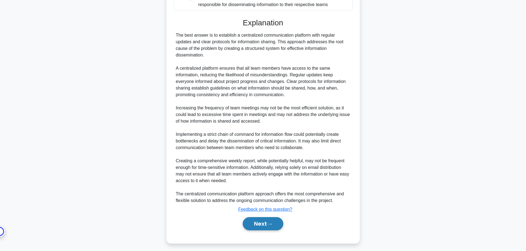
click at [274, 224] on button "Next" at bounding box center [263, 223] width 41 height 13
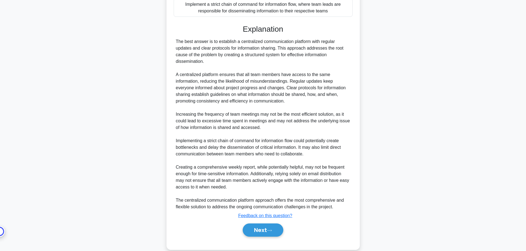
scroll to position [15, 0]
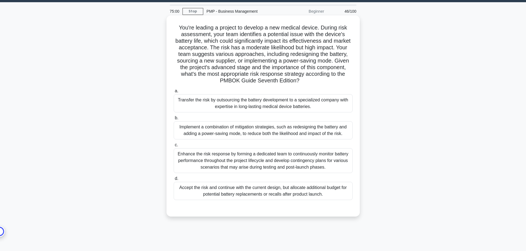
click at [316, 131] on div "Implement a combination of mitigation strategies, such as redesigning the batte…" at bounding box center [263, 130] width 179 height 18
click at [174, 120] on input "b. Implement a combination of mitigation strategies, such as redesigning the ba…" at bounding box center [174, 118] width 0 height 4
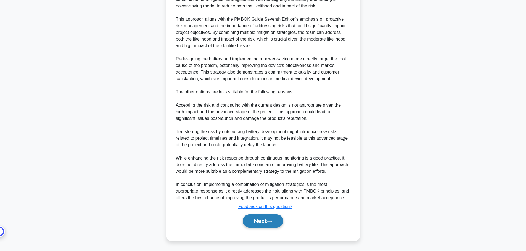
click at [277, 221] on button "Next" at bounding box center [263, 221] width 41 height 13
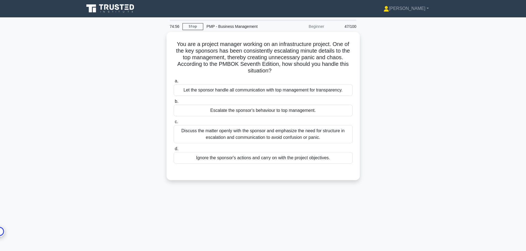
scroll to position [0, 0]
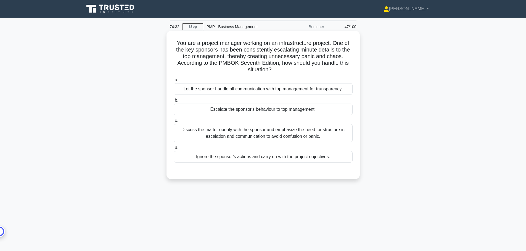
click at [296, 132] on div "Discuss the matter openly with the sponsor and emphasize the need for structure…" at bounding box center [263, 133] width 179 height 18
click at [174, 123] on input "c. Discuss the matter openly with the sponsor and emphasize the need for struct…" at bounding box center [174, 121] width 0 height 4
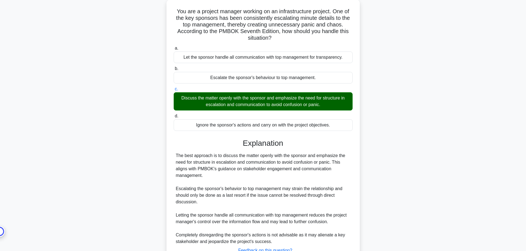
scroll to position [76, 0]
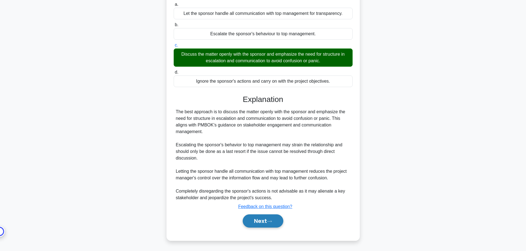
click at [268, 225] on button "Next" at bounding box center [263, 221] width 41 height 13
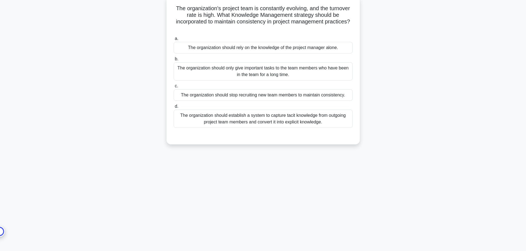
scroll to position [0, 0]
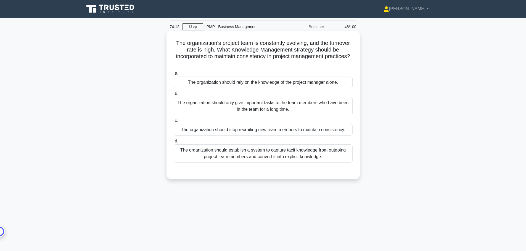
click at [328, 159] on div "The organization should establish a system to capture tacit knowledge from outg…" at bounding box center [263, 154] width 179 height 18
click at [174, 143] on input "d. The organization should establish a system to capture tacit knowledge from o…" at bounding box center [174, 142] width 0 height 4
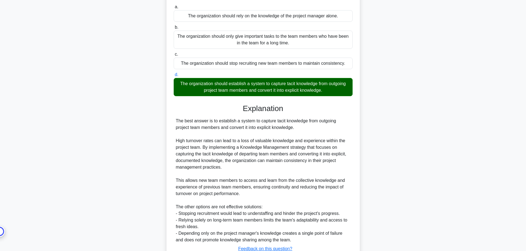
scroll to position [109, 0]
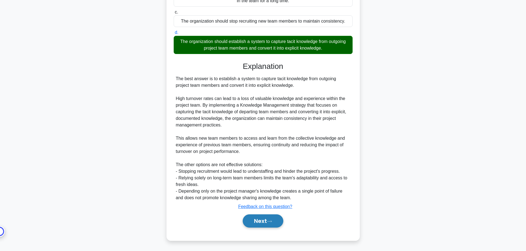
click at [283, 222] on button "Next" at bounding box center [263, 221] width 41 height 13
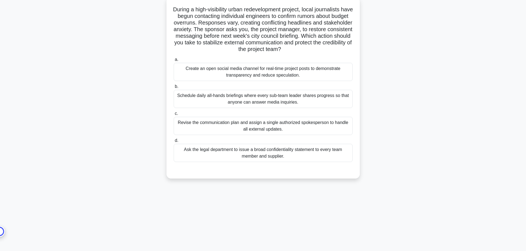
scroll to position [0, 0]
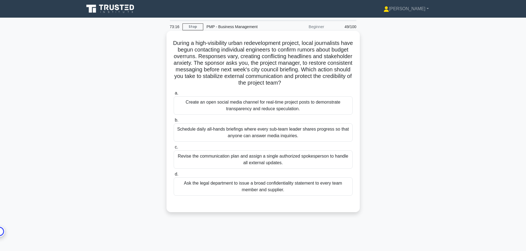
click at [315, 132] on div "Schedule daily all-hands briefings where every sub-team leader shares progress …" at bounding box center [263, 133] width 179 height 18
click at [174, 122] on input "b. Schedule daily all-hands briefings where every sub-team leader shares progre…" at bounding box center [174, 121] width 0 height 4
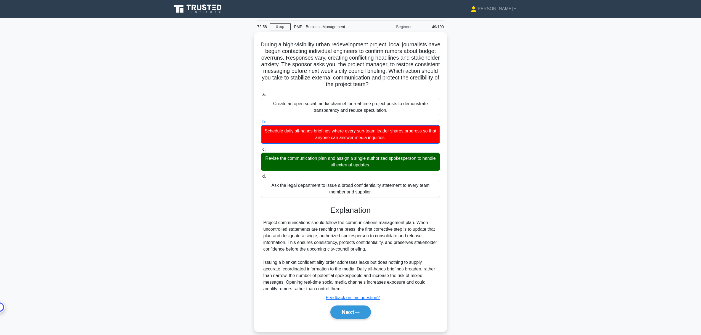
click at [525, 251] on main "72:58 Stop PMP - Business Management Beginner 49/100 During a high-visibility u…" at bounding box center [350, 179] width 701 height 323
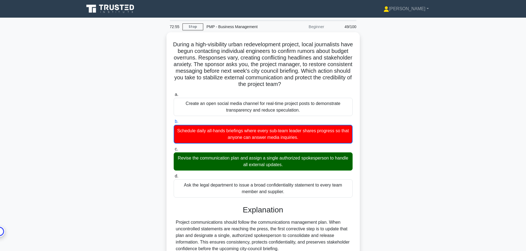
drag, startPoint x: 687, startPoint y: 0, endPoint x: 370, endPoint y: 95, distance: 331.2
click at [370, 95] on div "During a high-visibility urban redevelopment project, local journalists have be…" at bounding box center [263, 185] width 364 height 306
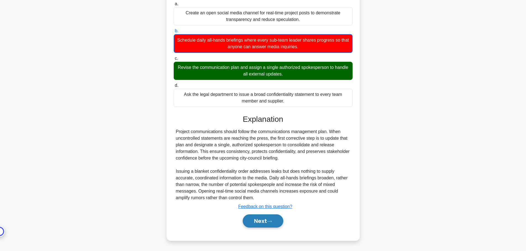
click at [249, 221] on button "Next" at bounding box center [263, 221] width 41 height 13
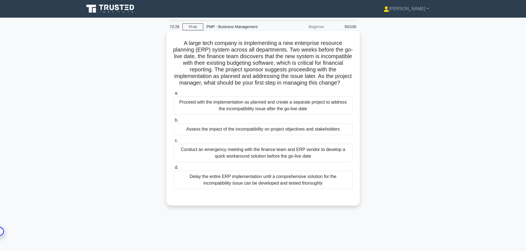
click at [285, 135] on div "Assess the impact of the incompatibility on project objectives and stakeholders" at bounding box center [263, 130] width 179 height 12
click at [174, 122] on input "b. Assess the impact of the incompatibility on project objectives and stakehold…" at bounding box center [174, 121] width 0 height 4
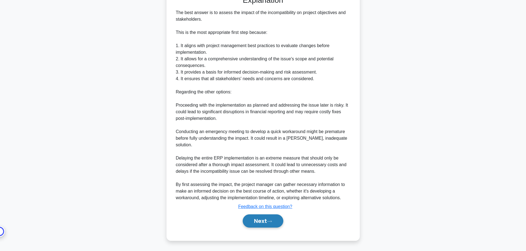
click at [271, 225] on button "Next" at bounding box center [263, 221] width 41 height 13
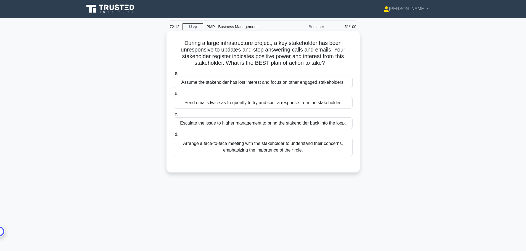
click at [320, 151] on div "Arrange a face-to-face meeting with the stakeholder to understand their concern…" at bounding box center [263, 147] width 179 height 18
click at [174, 137] on input "d. Arrange a face-to-face meeting with the stakeholder to understand their conc…" at bounding box center [174, 135] width 0 height 4
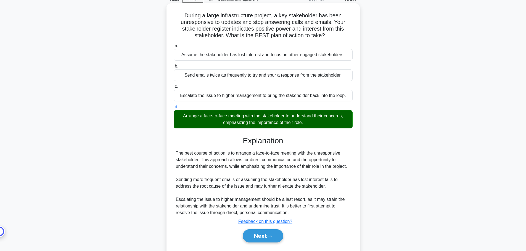
scroll to position [47, 0]
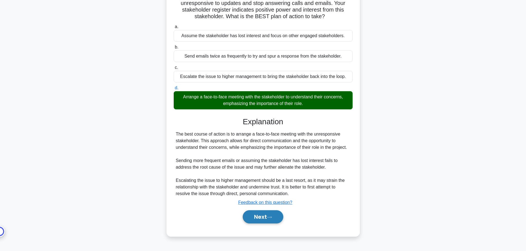
click at [270, 220] on button "Next" at bounding box center [263, 217] width 41 height 13
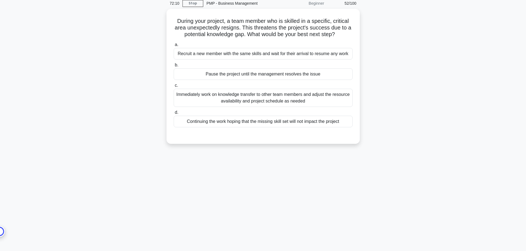
scroll to position [0, 0]
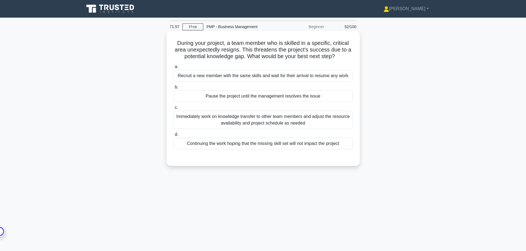
click at [321, 123] on div "Immediately work on knowledge transfer to other team members and adjust the res…" at bounding box center [263, 120] width 179 height 18
click at [174, 110] on input "c. Immediately work on knowledge transfer to other team members and adjust the …" at bounding box center [174, 108] width 0 height 4
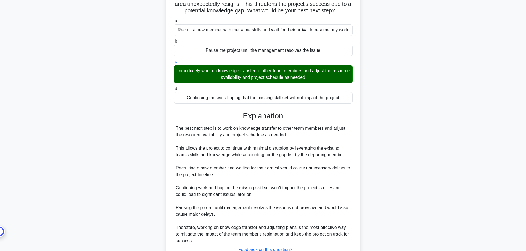
scroll to position [89, 0]
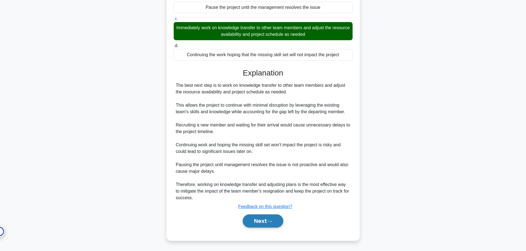
click at [272, 221] on icon at bounding box center [269, 222] width 4 height 2
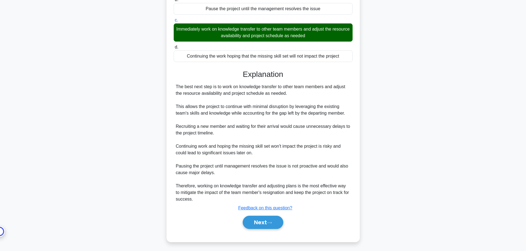
scroll to position [0, 0]
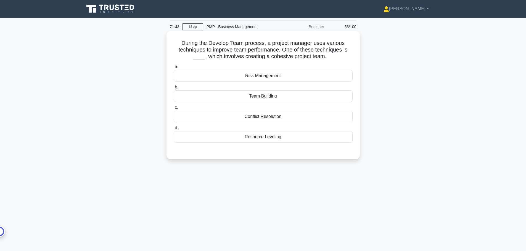
click at [276, 95] on div "Team Building" at bounding box center [263, 97] width 179 height 12
click at [174, 89] on input "b. Team Building" at bounding box center [174, 88] width 0 height 4
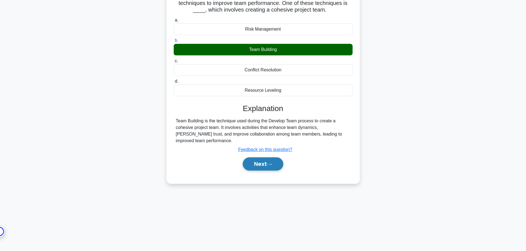
click at [265, 162] on button "Next" at bounding box center [263, 164] width 41 height 13
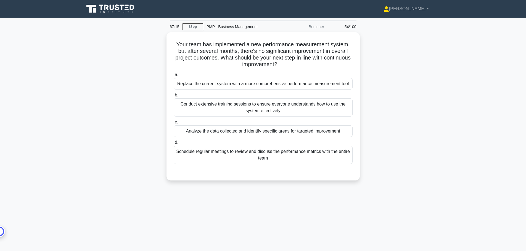
click at [393, 133] on div "Your team has implemented a new performance measurement system, but after sever…" at bounding box center [263, 109] width 364 height 155
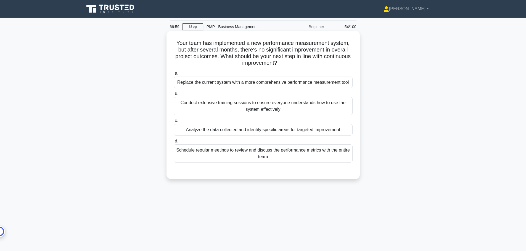
click at [285, 154] on div "Schedule regular meetings to review and discuss the performance metrics with th…" at bounding box center [263, 154] width 179 height 18
click at [174, 143] on input "d. Schedule regular meetings to review and discuss the performance metrics with…" at bounding box center [174, 142] width 0 height 4
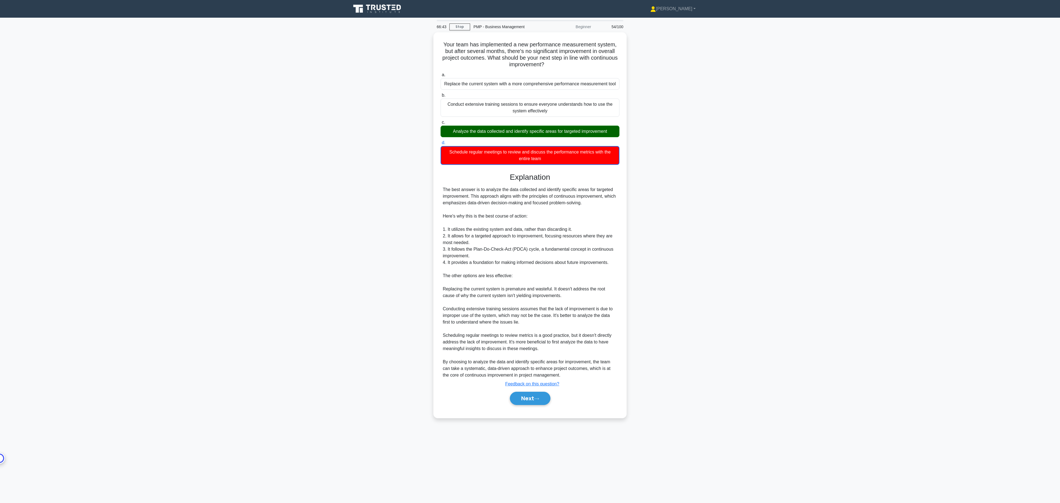
click at [525, 251] on main "66:43 Stop PMP - Business Management Beginner 54/100 Your team has implemented …" at bounding box center [530, 260] width 1060 height 485
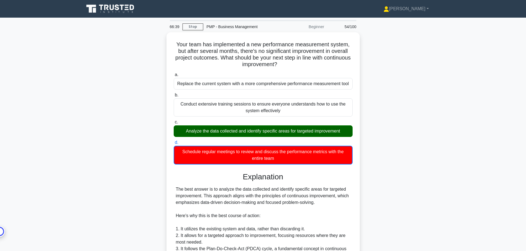
drag, startPoint x: 992, startPoint y: 0, endPoint x: 372, endPoint y: 122, distance: 631.6
click at [372, 122] on div "Your team has implemented a new performance measurement system, but after sever…" at bounding box center [263, 228] width 364 height 392
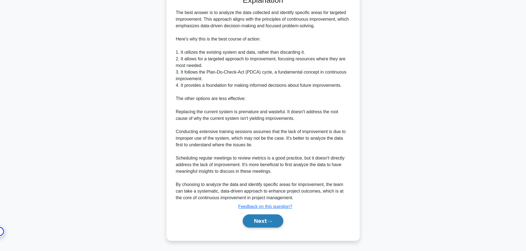
click at [268, 222] on icon at bounding box center [269, 221] width 5 height 3
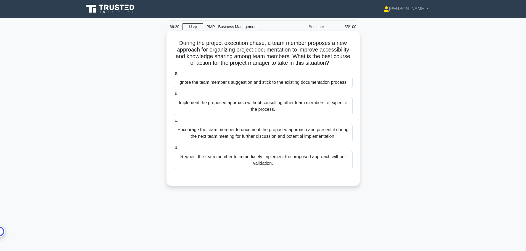
click at [297, 135] on div "Encourage the team member to document the proposed approach and present it duri…" at bounding box center [263, 133] width 179 height 18
click at [174, 123] on input "c. Encourage the team member to document the proposed approach and present it d…" at bounding box center [174, 121] width 0 height 4
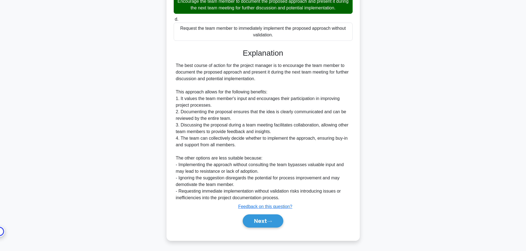
click at [241, 224] on div "Next" at bounding box center [262, 221] width 181 height 13
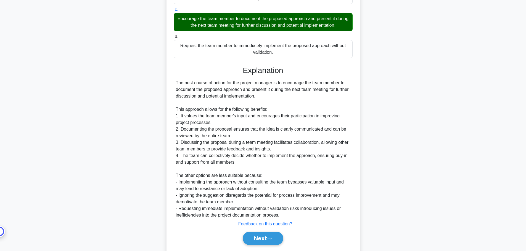
scroll to position [101, 0]
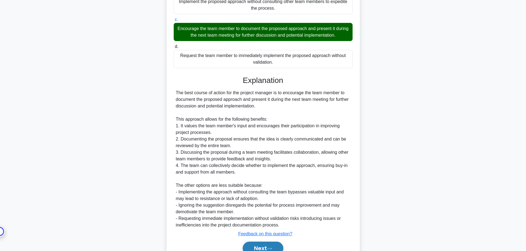
click at [273, 245] on button "Next" at bounding box center [263, 248] width 41 height 13
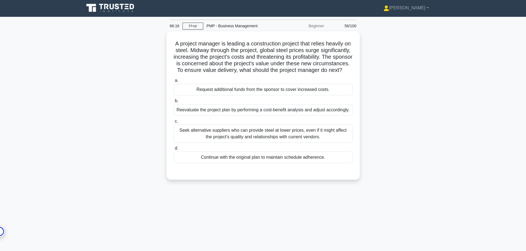
scroll to position [0, 0]
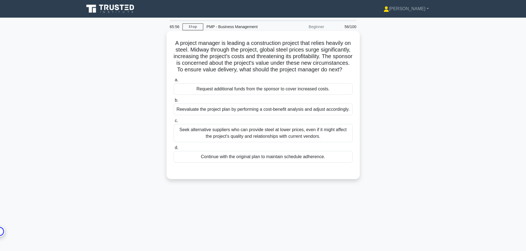
click at [299, 115] on div "Reevaluate the project plan by performing a cost-benefit analysis and adjust ac…" at bounding box center [263, 110] width 179 height 12
click at [174, 102] on input "b. Reevaluate the project plan by performing a cost-benefit analysis and adjust…" at bounding box center [174, 101] width 0 height 4
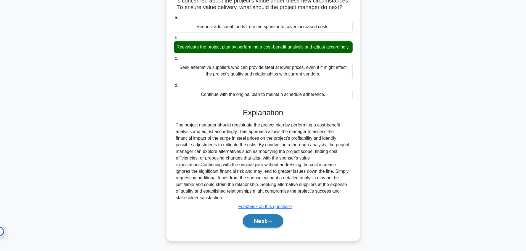
click at [274, 222] on button "Next" at bounding box center [263, 221] width 41 height 13
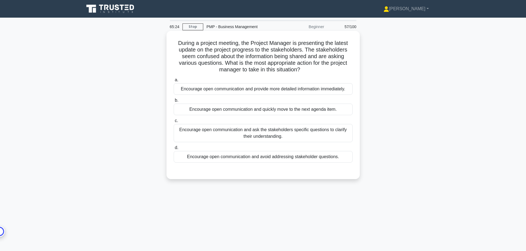
click at [310, 132] on div "Encourage open communication and ask the stakeholders specific questions to cla…" at bounding box center [263, 133] width 179 height 18
click at [174, 123] on input "c. Encourage open communication and ask the stakeholders specific questions to …" at bounding box center [174, 121] width 0 height 4
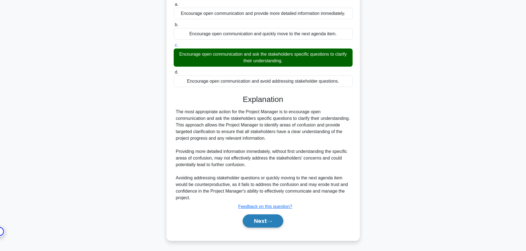
drag, startPoint x: 266, startPoint y: 220, endPoint x: 276, endPoint y: 217, distance: 10.3
click at [266, 220] on button "Next" at bounding box center [263, 221] width 41 height 13
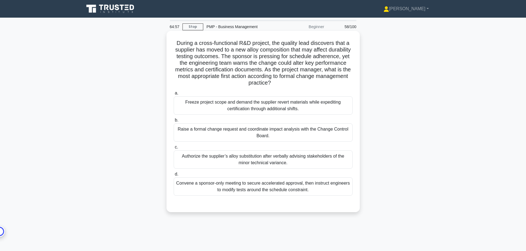
click at [321, 133] on div "Raise a formal change request and coordinate impact analysis with the Change Co…" at bounding box center [263, 133] width 179 height 18
click at [174, 122] on input "b. Raise a formal change request and coordinate impact analysis with the Change…" at bounding box center [174, 121] width 0 height 4
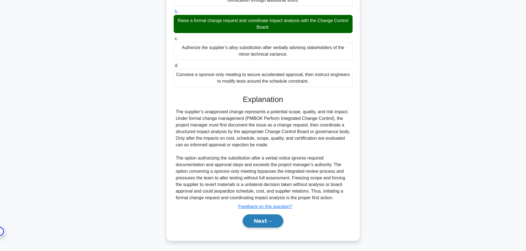
click at [276, 221] on button "Next" at bounding box center [263, 221] width 41 height 13
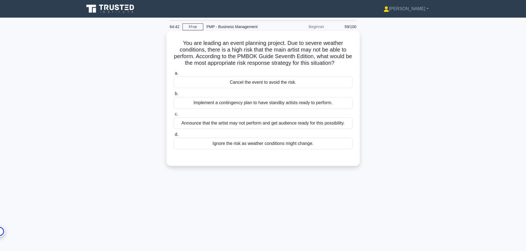
click at [299, 100] on div "Implement a contingency plan to have standby artists ready to perform." at bounding box center [263, 103] width 179 height 12
click at [174, 96] on input "b. Implement a contingency plan to have standby artists ready to perform." at bounding box center [174, 94] width 0 height 4
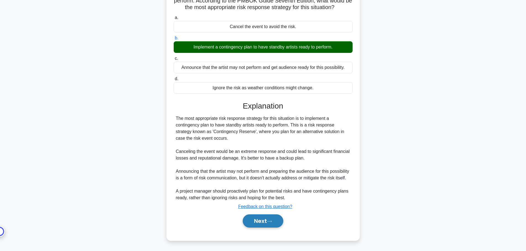
click at [262, 221] on button "Next" at bounding box center [263, 221] width 41 height 13
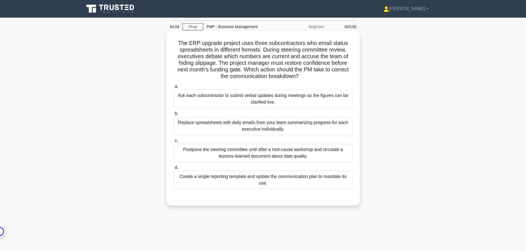
click at [345, 186] on div "Create a single reporting template and update the communication plan to mandate…" at bounding box center [263, 180] width 179 height 18
click at [174, 170] on input "d. Create a single reporting template and update the communication plan to mand…" at bounding box center [174, 168] width 0 height 4
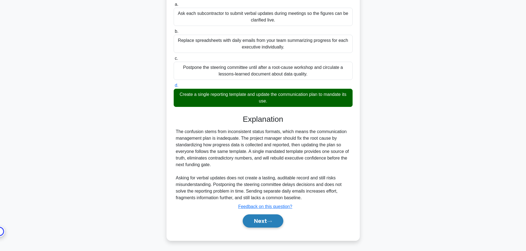
click at [270, 224] on button "Next" at bounding box center [263, 221] width 41 height 13
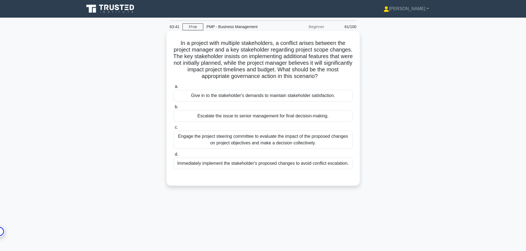
click at [293, 134] on div "Engage the project steering committee to evaluate the impact of the proposed ch…" at bounding box center [263, 140] width 179 height 18
click at [174, 129] on input "c. Engage the project steering committee to evaluate the impact of the proposed…" at bounding box center [174, 128] width 0 height 4
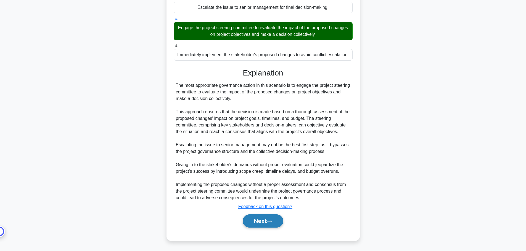
click at [268, 226] on button "Next" at bounding box center [263, 221] width 41 height 13
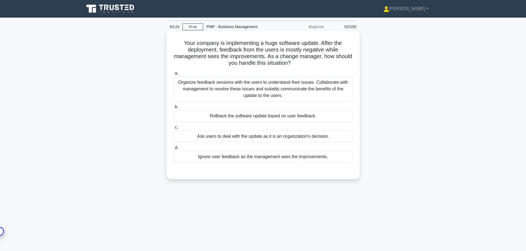
click at [274, 96] on div "Organize feedback sessions with the users to understand their issues. Collabora…" at bounding box center [263, 89] width 179 height 25
click at [174, 75] on input "a. Organize feedback sessions with the users to understand their issues. Collab…" at bounding box center [174, 74] width 0 height 4
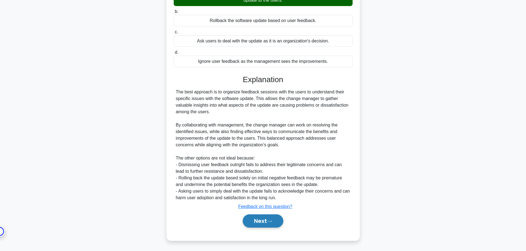
click at [269, 226] on button "Next" at bounding box center [263, 221] width 41 height 13
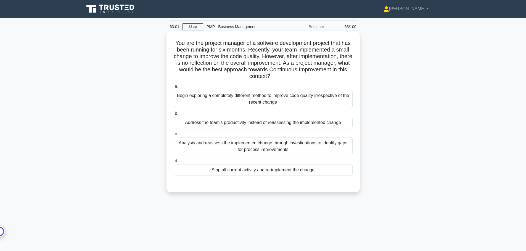
click at [279, 143] on div "Analysis and reassess the implemented change through investigations to identify…" at bounding box center [263, 146] width 179 height 18
click at [174, 136] on input "c. Analysis and reassess the implemented change through investigations to ident…" at bounding box center [174, 134] width 0 height 4
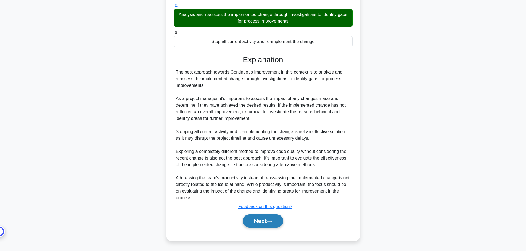
click at [254, 221] on button "Next" at bounding box center [263, 221] width 41 height 13
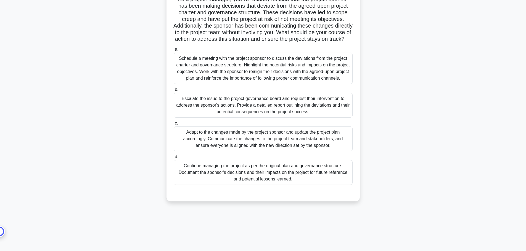
scroll to position [47, 0]
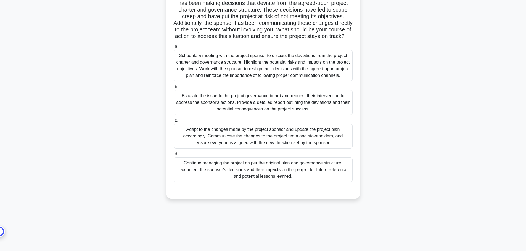
click at [299, 79] on div "Schedule a meeting with the project sponsor to discuss the deviations from the …" at bounding box center [263, 65] width 179 height 31
click at [174, 49] on input "a. Schedule a meeting with the project sponsor to discuss the deviations from t…" at bounding box center [174, 47] width 0 height 4
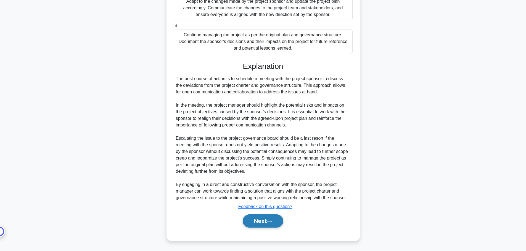
drag, startPoint x: 267, startPoint y: 221, endPoint x: 273, endPoint y: 216, distance: 7.2
click at [267, 221] on button "Next" at bounding box center [263, 221] width 41 height 13
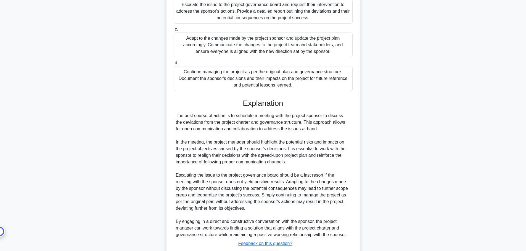
scroll to position [9, 0]
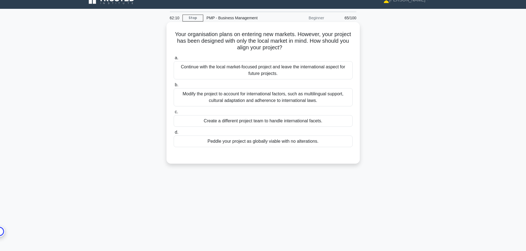
click at [310, 103] on div "Modify the project to account for international factors, such as multilingual s…" at bounding box center [263, 97] width 179 height 18
click at [174, 87] on input "b. Modify the project to account for international factors, such as multilingua…" at bounding box center [174, 85] width 0 height 4
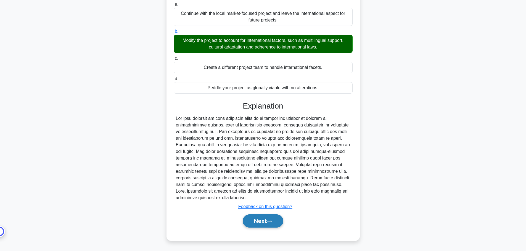
click at [271, 225] on button "Next" at bounding box center [263, 221] width 41 height 13
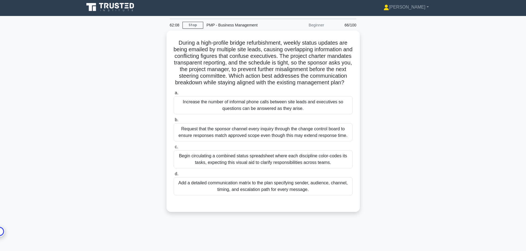
scroll to position [0, 0]
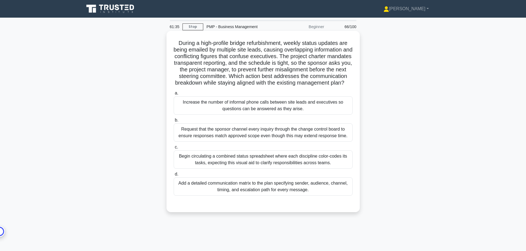
click at [296, 142] on div "Request that the sponsor channel every inquiry through the change control board…" at bounding box center [263, 133] width 179 height 18
click at [174, 122] on input "b. Request that the sponsor channel every inquiry through the change control bo…" at bounding box center [174, 121] width 0 height 4
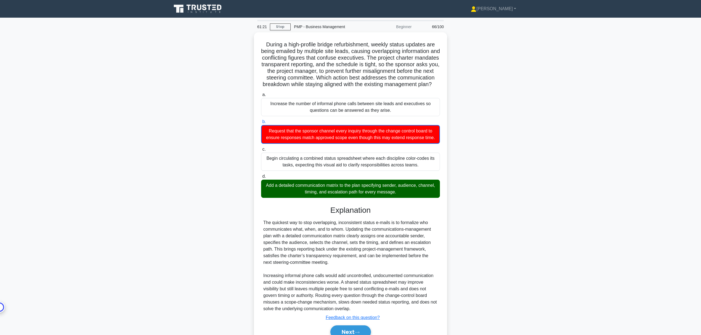
click at [525, 251] on main "61:21 Stop PMP - Business Management Beginner 66/100 .spinner_0XTQ{transform-or…" at bounding box center [350, 189] width 701 height 343
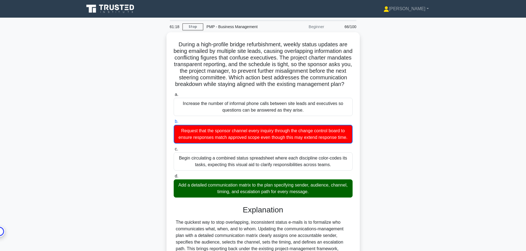
drag, startPoint x: 694, startPoint y: 0, endPoint x: 393, endPoint y: 101, distance: 318.2
click at [393, 101] on div "During a high-profile bridge refurbishment, weekly status updates are being ema…" at bounding box center [263, 195] width 364 height 326
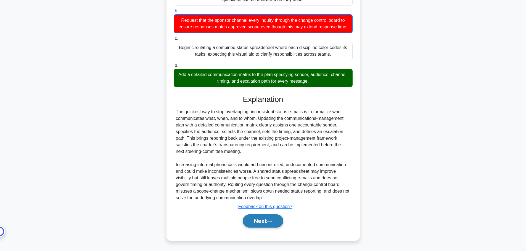
click at [270, 221] on icon at bounding box center [269, 221] width 5 height 3
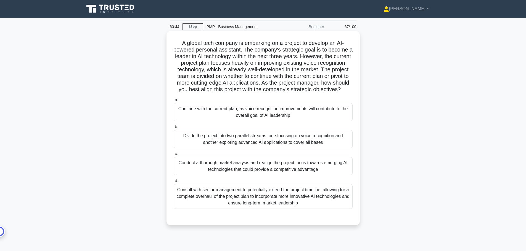
click at [291, 175] on div "Conduct a thorough market analysis and realign the project focus towards emergi…" at bounding box center [263, 166] width 179 height 18
click at [174, 156] on input "c. Conduct a thorough market analysis and realign the project focus towards eme…" at bounding box center [174, 154] width 0 height 4
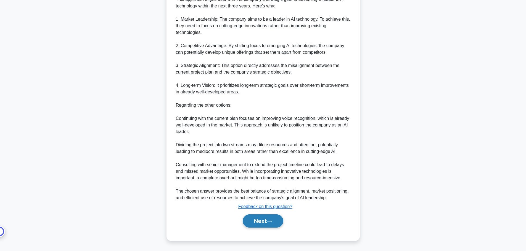
click at [268, 223] on button "Next" at bounding box center [263, 221] width 41 height 13
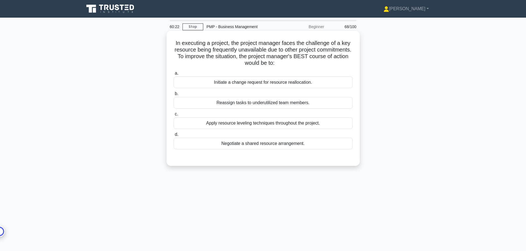
click at [310, 122] on div "Apply resource leveling techniques throughout the project." at bounding box center [263, 124] width 179 height 12
click at [174, 116] on input "c. Apply resource leveling techniques throughout the project." at bounding box center [174, 115] width 0 height 4
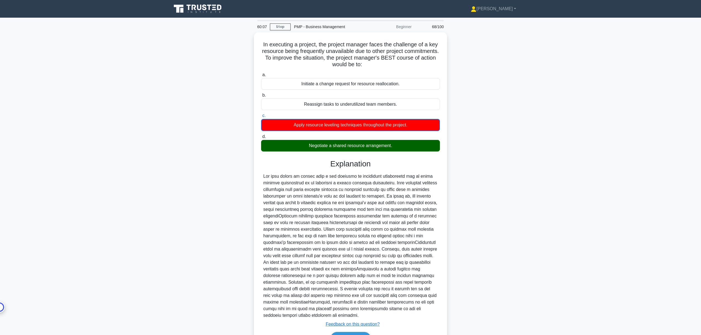
click at [525, 184] on main "60:07 Stop PMP - Business Management Beginner 68/100 In executing a project, th…" at bounding box center [350, 192] width 701 height 349
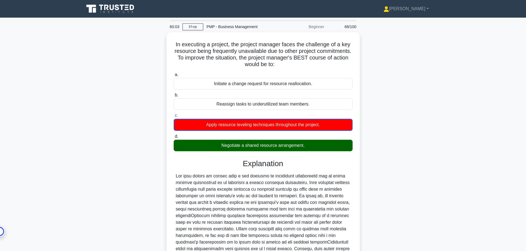
drag, startPoint x: 649, startPoint y: 0, endPoint x: 403, endPoint y: 96, distance: 263.6
click at [403, 96] on div "In executing a project, the project manager faces the challenge of a key resour…" at bounding box center [263, 198] width 364 height 332
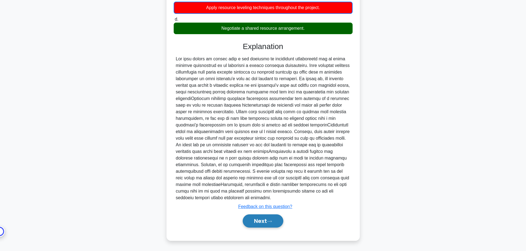
click at [276, 222] on button "Next" at bounding box center [263, 221] width 41 height 13
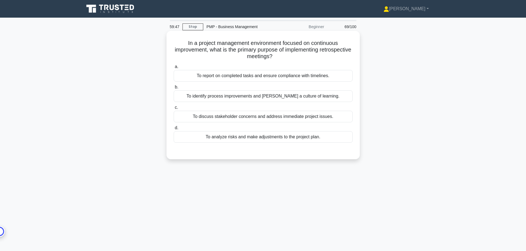
click at [286, 78] on div "To report on completed tasks and ensure compliance with timelines." at bounding box center [263, 76] width 179 height 12
click at [174, 69] on input "a. To report on completed tasks and ensure compliance with timelines." at bounding box center [174, 67] width 0 height 4
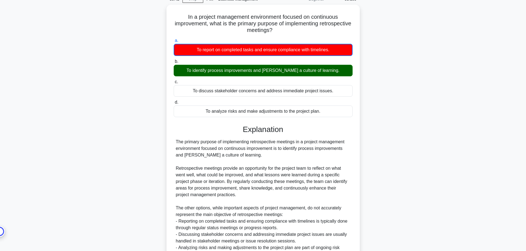
scroll to position [22, 0]
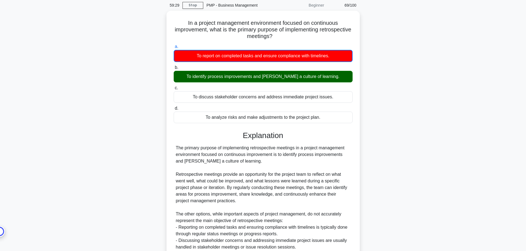
click at [433, 213] on div "In a project management environment focused on continuous improvement, what is …" at bounding box center [263, 160] width 364 height 299
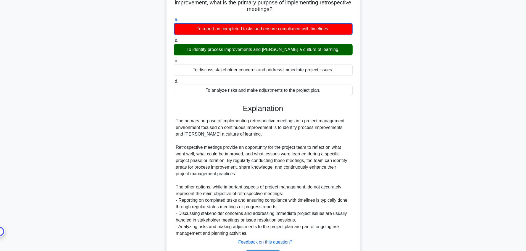
scroll to position [55, 0]
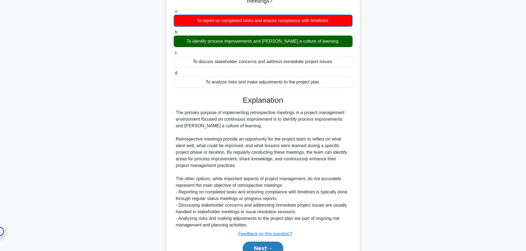
click at [264, 243] on button "Next" at bounding box center [263, 248] width 41 height 13
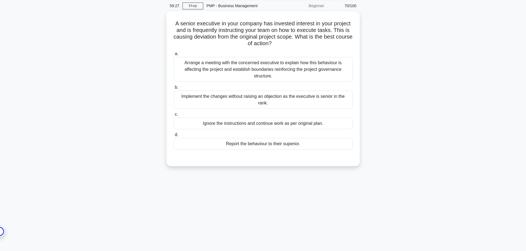
scroll to position [0, 0]
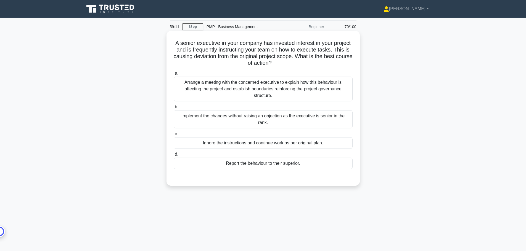
click at [310, 93] on div "Arrange a meeting with the concerned executive to explain how this behaviour is…" at bounding box center [263, 89] width 179 height 25
click at [174, 75] on input "a. Arrange a meeting with the concerned executive to explain how this behaviour…" at bounding box center [174, 74] width 0 height 4
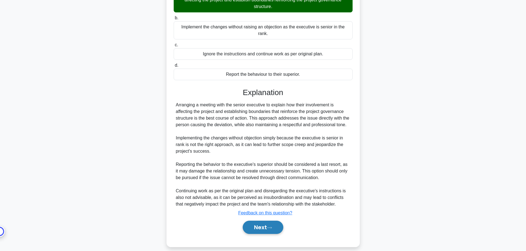
click at [273, 221] on button "Next" at bounding box center [263, 227] width 41 height 13
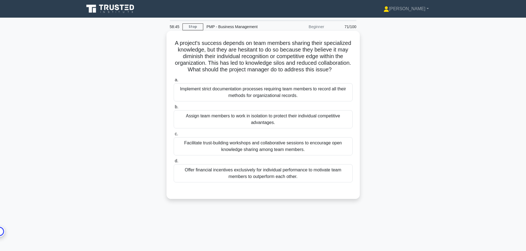
click at [290, 154] on div "Facilitate trust-building workshops and collaborative sessions to encourage ope…" at bounding box center [263, 146] width 179 height 18
click at [174, 136] on input "c. Facilitate trust-building workshops and collaborative sessions to encourage …" at bounding box center [174, 134] width 0 height 4
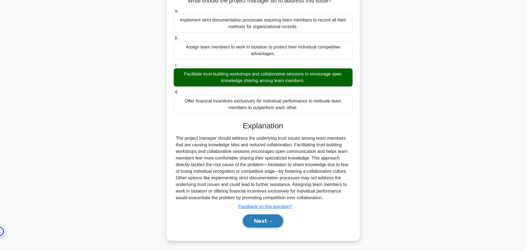
click at [266, 220] on button "Next" at bounding box center [263, 221] width 41 height 13
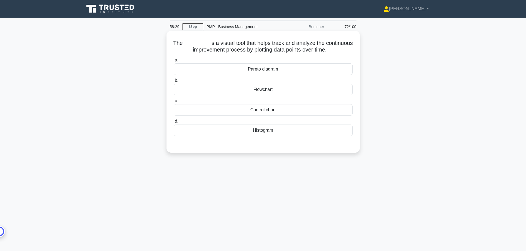
click at [278, 111] on div "Control chart" at bounding box center [263, 110] width 179 height 12
click at [174, 103] on input "c. Control chart" at bounding box center [174, 101] width 0 height 4
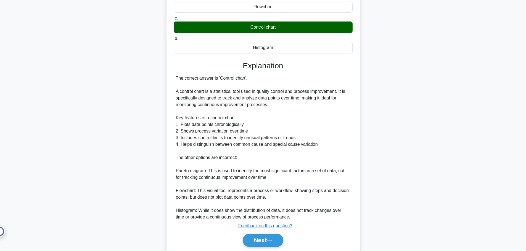
scroll to position [102, 0]
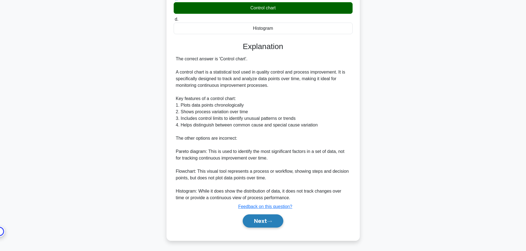
click at [251, 224] on button "Next" at bounding box center [263, 221] width 41 height 13
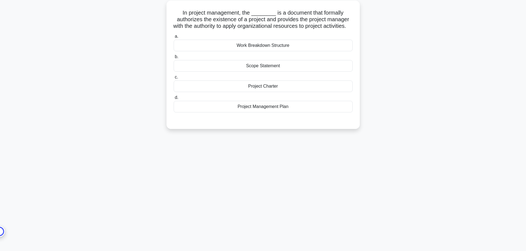
scroll to position [0, 0]
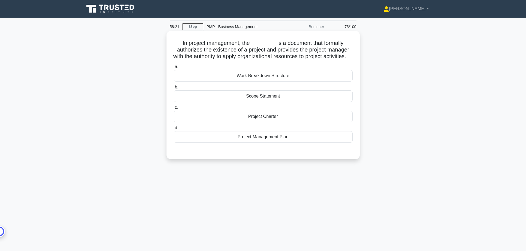
click at [267, 123] on div "Project Charter" at bounding box center [263, 117] width 179 height 12
click at [174, 110] on input "c. Project Charter" at bounding box center [174, 108] width 0 height 4
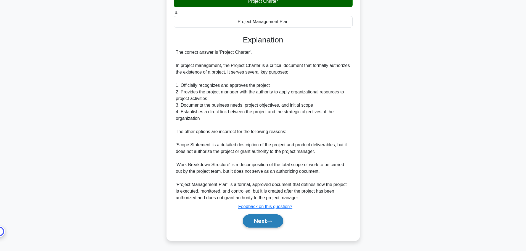
click at [272, 222] on icon at bounding box center [269, 221] width 5 height 3
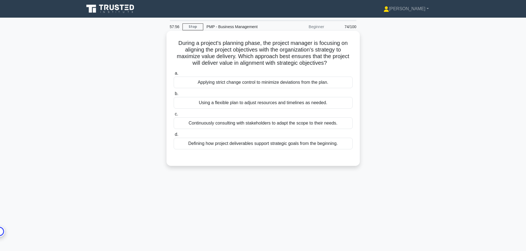
click at [302, 105] on div "Using a flexible plan to adjust resources and timelines as needed." at bounding box center [263, 103] width 179 height 12
click at [174, 96] on input "b. Using a flexible plan to adjust resources and timelines as needed." at bounding box center [174, 94] width 0 height 4
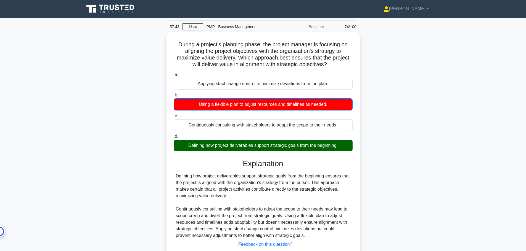
drag, startPoint x: 403, startPoint y: 233, endPoint x: 388, endPoint y: 224, distance: 17.0
click at [403, 233] on div "During a project's planning phase, the project manager is focusing on aligning …" at bounding box center [263, 158] width 364 height 253
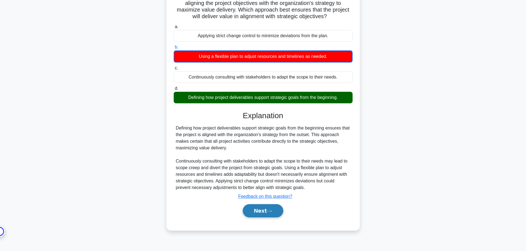
click at [260, 211] on button "Next" at bounding box center [263, 210] width 41 height 13
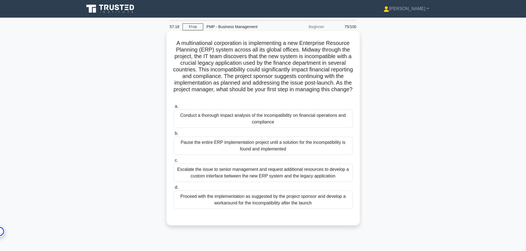
click at [236, 120] on div "Conduct a thorough impact analysis of the incompatibility on financial operatio…" at bounding box center [263, 119] width 179 height 18
click at [174, 108] on input "a. Conduct a thorough impact analysis of the incompatibility on financial opera…" at bounding box center [174, 107] width 0 height 4
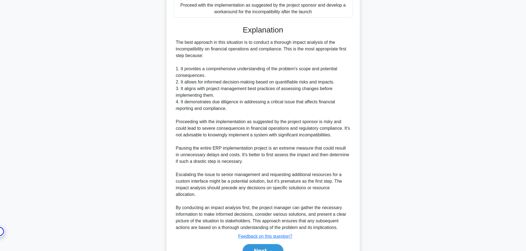
scroll to position [215, 0]
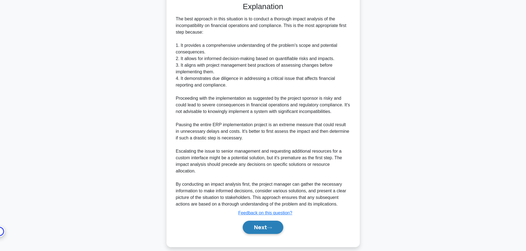
click at [267, 222] on button "Next" at bounding box center [263, 227] width 41 height 13
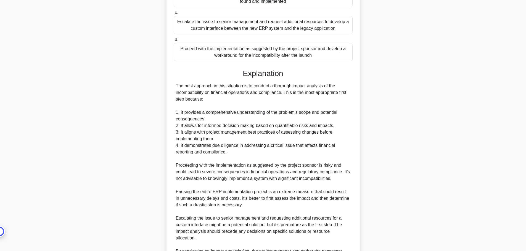
scroll to position [27, 0]
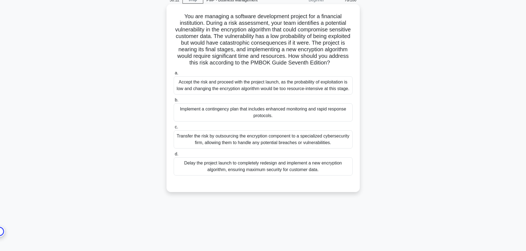
click at [296, 122] on div "Implement a contingency plan that includes enhanced monitoring and rapid respon…" at bounding box center [263, 112] width 179 height 18
click at [174, 102] on input "b. Implement a contingency plan that includes enhanced monitoring and rapid res…" at bounding box center [174, 101] width 0 height 4
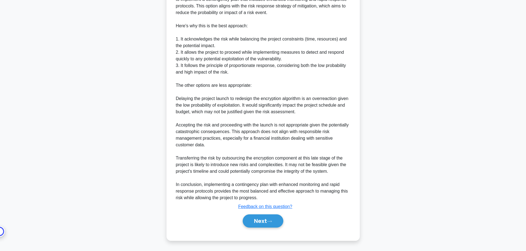
scroll to position [248, 0]
click at [271, 219] on button "Next" at bounding box center [263, 221] width 41 height 13
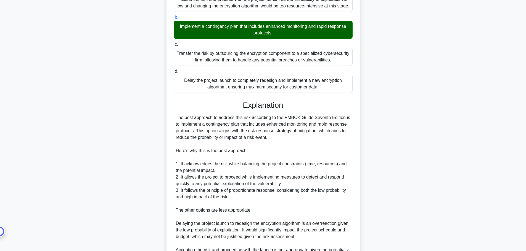
scroll to position [0, 0]
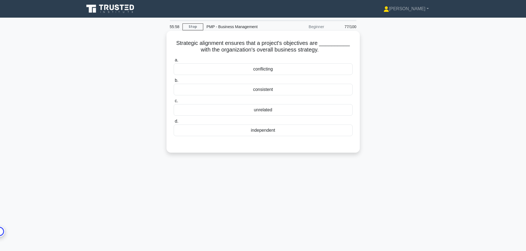
click at [280, 92] on div "consistent" at bounding box center [263, 90] width 179 height 12
click at [174, 82] on input "b. consistent" at bounding box center [174, 81] width 0 height 4
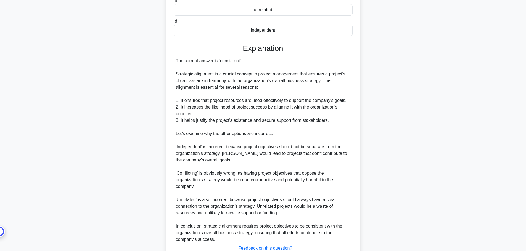
scroll to position [142, 0]
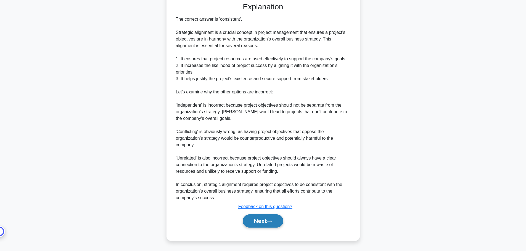
click at [256, 224] on button "Next" at bounding box center [263, 221] width 41 height 13
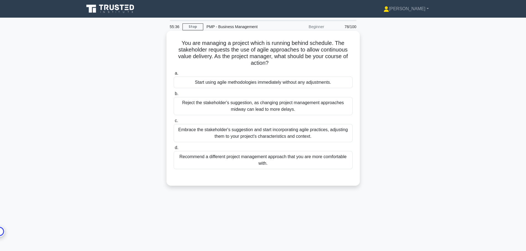
click at [282, 131] on div "Embrace the stakeholder's suggestion and start incorporating agile practices, a…" at bounding box center [263, 133] width 179 height 18
click at [174, 123] on input "c. Embrace the stakeholder's suggestion and start incorporating agile practices…" at bounding box center [174, 121] width 0 height 4
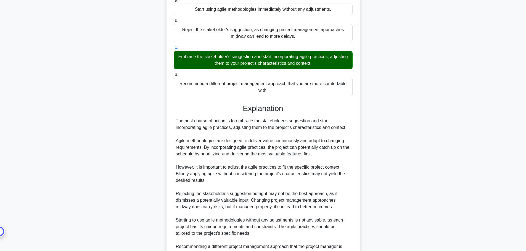
scroll to position [142, 0]
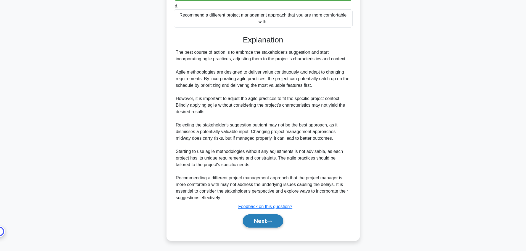
click at [260, 219] on button "Next" at bounding box center [263, 221] width 41 height 13
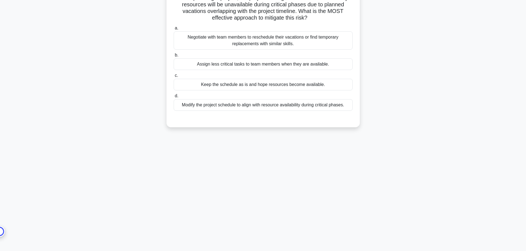
scroll to position [0, 0]
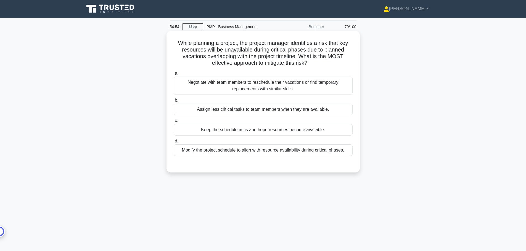
click at [298, 89] on div "Negotiate with team members to reschedule their vacations or find temporary rep…" at bounding box center [263, 86] width 179 height 18
click at [174, 75] on input "a. Negotiate with team members to reschedule their vacations or find temporary …" at bounding box center [174, 74] width 0 height 4
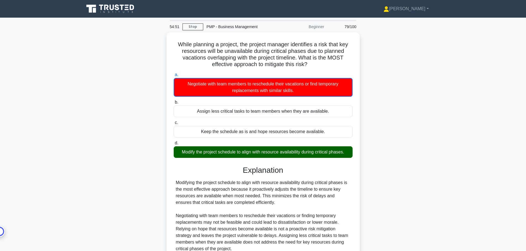
scroll to position [28, 0]
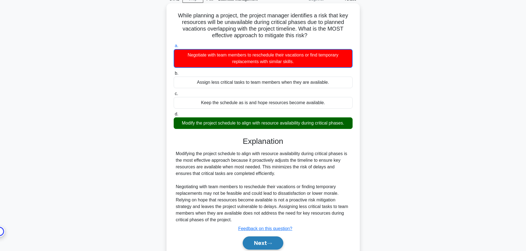
drag, startPoint x: 264, startPoint y: 243, endPoint x: 257, endPoint y: 242, distance: 7.0
click at [264, 243] on button "Next" at bounding box center [263, 243] width 41 height 13
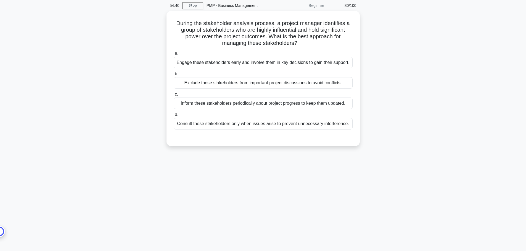
scroll to position [0, 0]
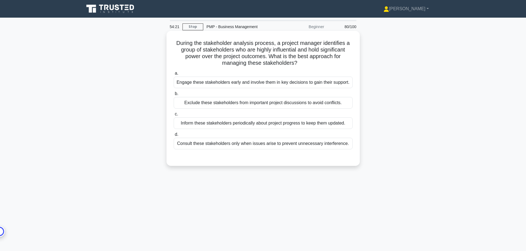
click at [229, 82] on div "Engage these stakeholders early and involve them in key decisions to gain their…" at bounding box center [263, 83] width 179 height 12
click at [174, 75] on input "a. Engage these stakeholders early and involve them in key decisions to gain th…" at bounding box center [174, 74] width 0 height 4
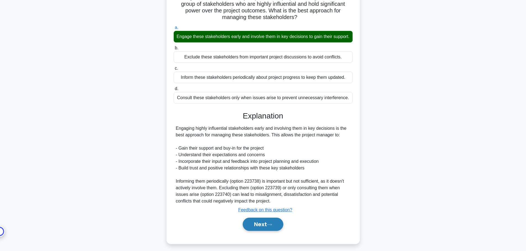
scroll to position [56, 0]
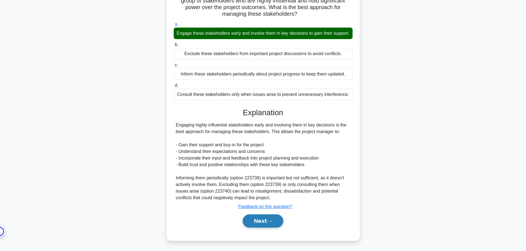
click at [260, 221] on button "Next" at bounding box center [263, 221] width 41 height 13
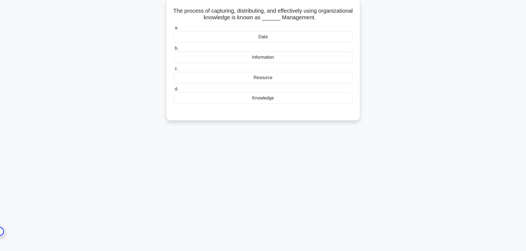
scroll to position [0, 0]
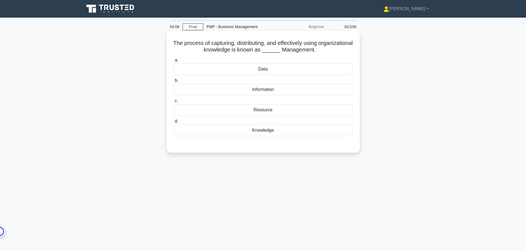
click at [267, 130] on div "Knowledge" at bounding box center [263, 131] width 179 height 12
click at [174, 123] on input "d. Knowledge" at bounding box center [174, 122] width 0 height 4
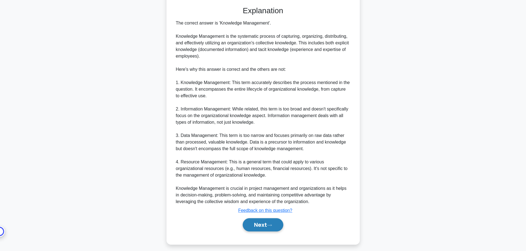
click at [259, 225] on button "Next" at bounding box center [263, 225] width 41 height 13
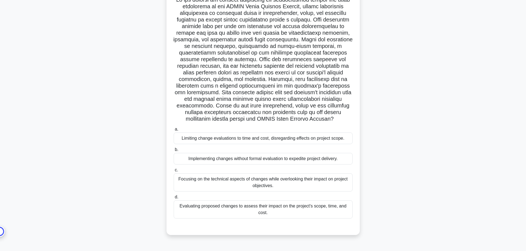
scroll to position [47, 0]
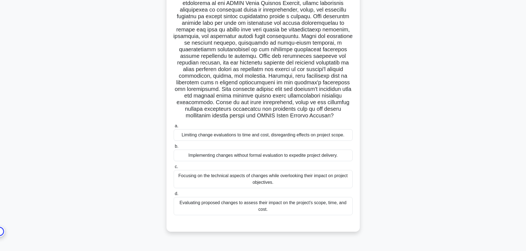
click at [283, 208] on div "Evaluating proposed changes to assess their impact on the project's scope, time…" at bounding box center [263, 206] width 179 height 18
click at [174, 196] on input "d. Evaluating proposed changes to assess their impact on the project's scope, t…" at bounding box center [174, 194] width 0 height 4
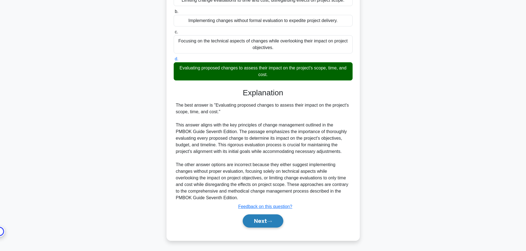
click at [274, 228] on button "Next" at bounding box center [263, 221] width 41 height 13
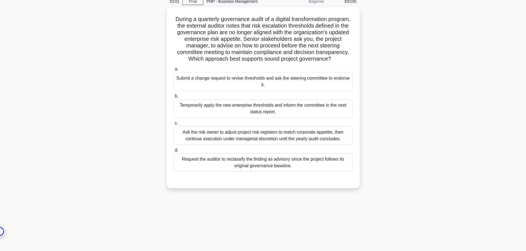
scroll to position [0, 0]
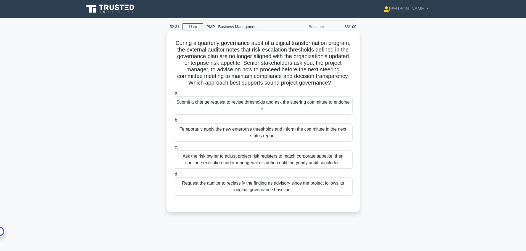
click at [277, 115] on div "Submit a change request to revise thresholds and ask the steering committee to …" at bounding box center [263, 106] width 179 height 18
click at [174, 95] on input "a. Submit a change request to revise thresholds and ask the steering committee …" at bounding box center [174, 94] width 0 height 4
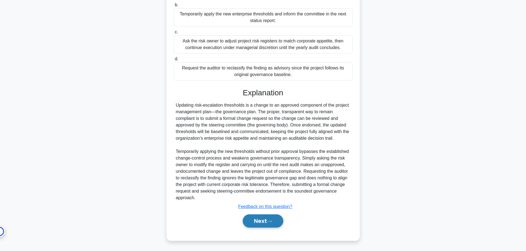
click at [272, 219] on button "Next" at bounding box center [263, 221] width 41 height 13
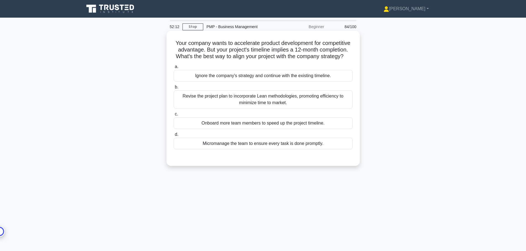
click at [262, 109] on div "Revise the project plan to incorporate Lean methodologies, promoting efficiency…" at bounding box center [263, 100] width 179 height 18
click at [174, 89] on input "b. Revise the project plan to incorporate Lean methodologies, promoting efficie…" at bounding box center [174, 88] width 0 height 4
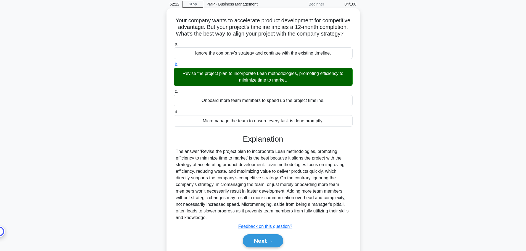
scroll to position [49, 0]
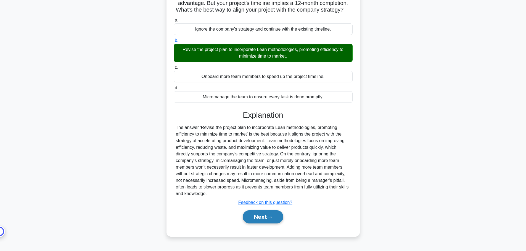
click at [262, 218] on button "Next" at bounding box center [263, 217] width 41 height 13
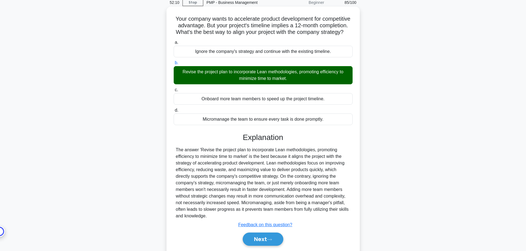
scroll to position [0, 0]
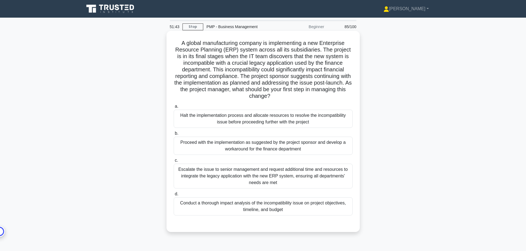
click at [256, 208] on div "Conduct a thorough impact analysis of the incompatibility issue on project obje…" at bounding box center [263, 207] width 179 height 18
click at [174, 196] on input "d. Conduct a thorough impact analysis of the incompatibility issue on project o…" at bounding box center [174, 195] width 0 height 4
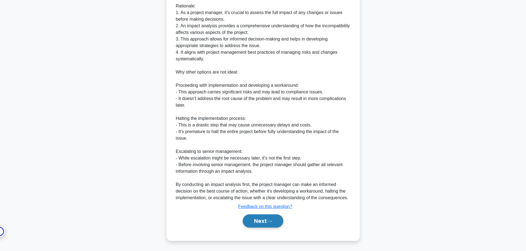
click at [265, 224] on button "Next" at bounding box center [263, 221] width 41 height 13
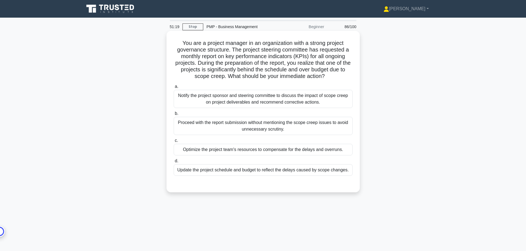
click at [304, 95] on div "Notify the project sponsor and steering committee to discuss the impact of scop…" at bounding box center [263, 99] width 179 height 18
click at [174, 89] on input "a. Notify the project sponsor and steering committee to discuss the impact of s…" at bounding box center [174, 87] width 0 height 4
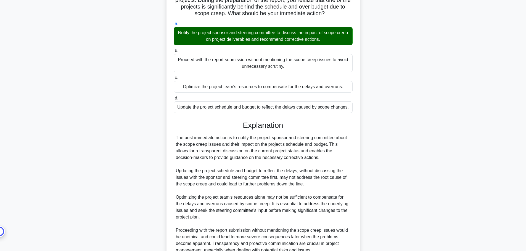
scroll to position [116, 0]
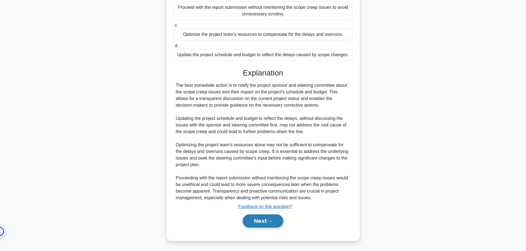
click at [276, 223] on button "Next" at bounding box center [263, 221] width 41 height 13
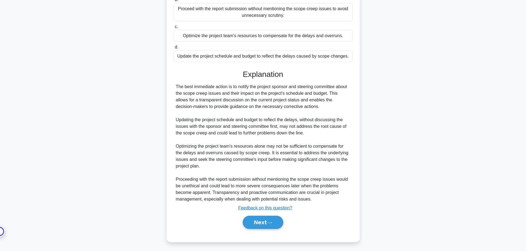
scroll to position [0, 0]
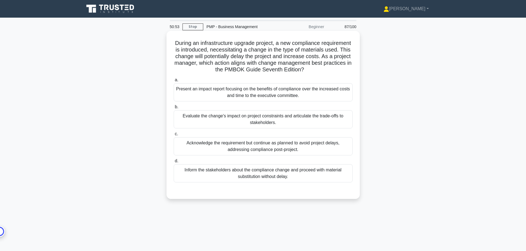
click at [313, 113] on div "Evaluate the change's impact on project constraints and articulate the trade-of…" at bounding box center [263, 119] width 179 height 18
click at [174, 109] on input "b. Evaluate the change's impact on project constraints and articulate the trade…" at bounding box center [174, 107] width 0 height 4
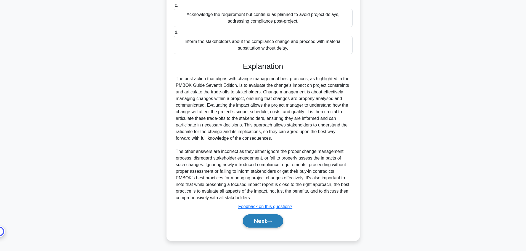
click at [265, 225] on button "Next" at bounding box center [263, 221] width 41 height 13
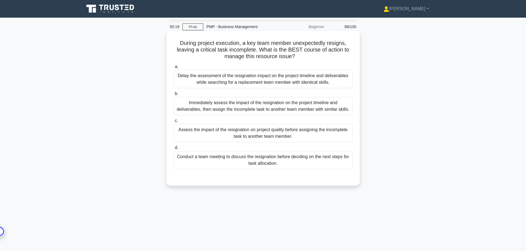
click at [302, 111] on div "Immediately assess the impact of the resignation on the project timeline and de…" at bounding box center [263, 106] width 179 height 18
click at [174, 96] on input "b. Immediately assess the impact of the resignation on the project timeline and…" at bounding box center [174, 94] width 0 height 4
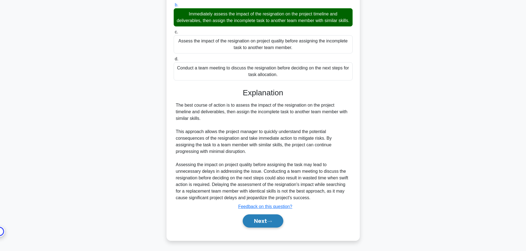
click at [274, 218] on button "Next" at bounding box center [263, 221] width 41 height 13
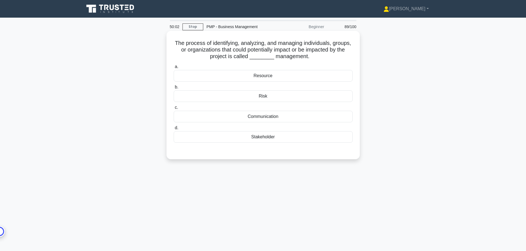
click at [275, 139] on div "Stakeholder" at bounding box center [263, 137] width 179 height 12
click at [174, 130] on input "d. Stakeholder" at bounding box center [174, 128] width 0 height 4
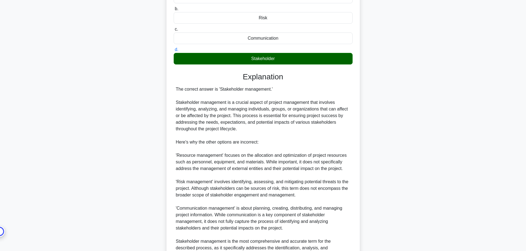
scroll to position [135, 0]
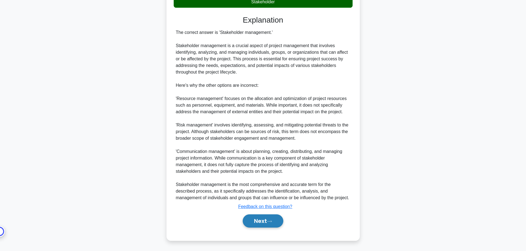
click at [265, 218] on button "Next" at bounding box center [263, 221] width 41 height 13
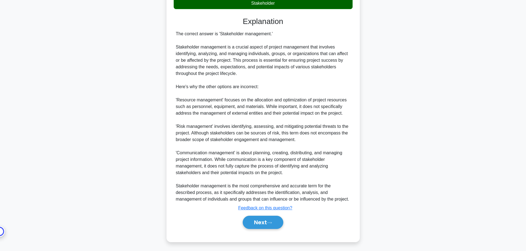
scroll to position [0, 0]
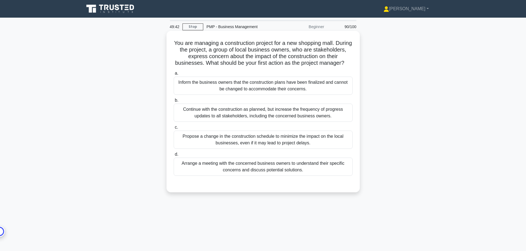
click at [284, 172] on div "Arrange a meeting with the concerned business owners to understand their specif…" at bounding box center [263, 167] width 179 height 18
click at [174, 156] on input "d. Arrange a meeting with the concerned business owners to understand their spe…" at bounding box center [174, 155] width 0 height 4
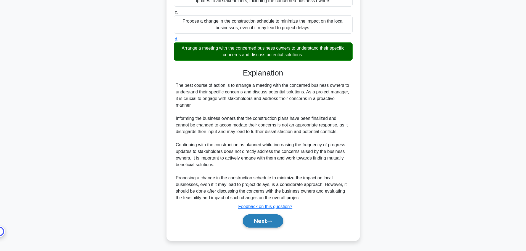
click at [270, 217] on button "Next" at bounding box center [263, 221] width 41 height 13
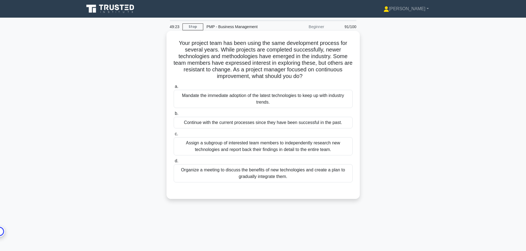
click at [307, 176] on div "Organize a meeting to discuss the benefits of new technologies and create a pla…" at bounding box center [263, 173] width 179 height 18
click at [174, 163] on input "d. Organize a meeting to discuss the benefits of new technologies and create a …" at bounding box center [174, 161] width 0 height 4
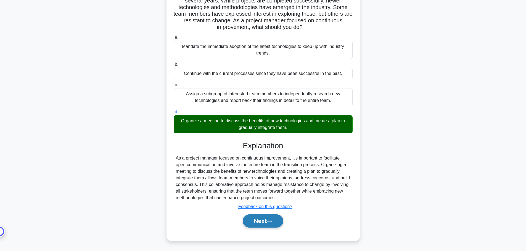
click at [275, 222] on button "Next" at bounding box center [263, 221] width 41 height 13
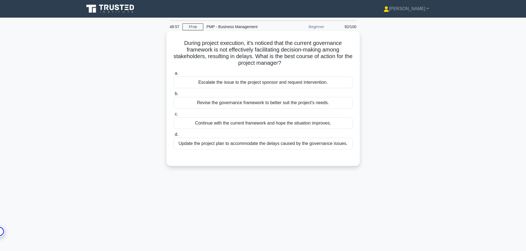
click at [318, 107] on div "Revise the governance framework to better suit the project's needs." at bounding box center [263, 103] width 179 height 12
click at [174, 96] on input "b. Revise the governance framework to better suit the project's needs." at bounding box center [174, 94] width 0 height 4
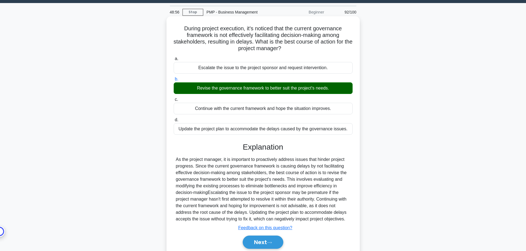
scroll to position [47, 0]
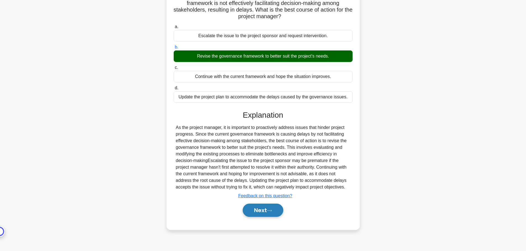
click at [268, 213] on button "Next" at bounding box center [263, 210] width 41 height 13
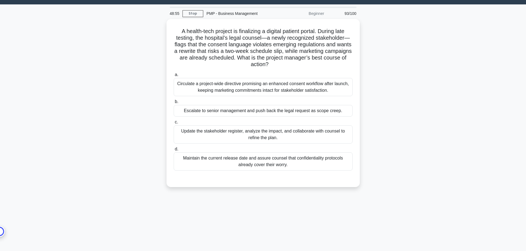
scroll to position [0, 0]
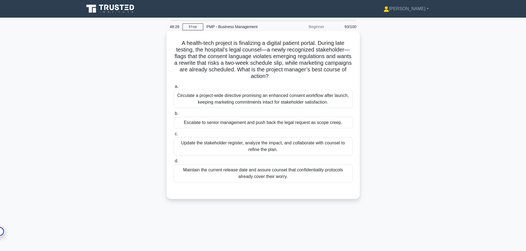
click at [280, 146] on div "Update the stakeholder register, analyze the impact, and collaborate with couns…" at bounding box center [263, 146] width 179 height 18
click at [174, 136] on input "c. Update the stakeholder register, analyze the impact, and collaborate with co…" at bounding box center [174, 134] width 0 height 4
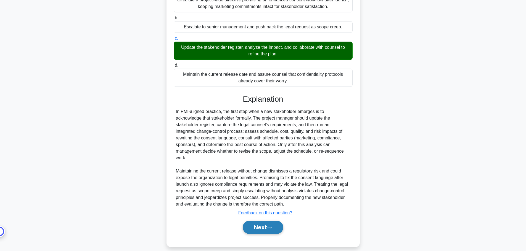
click at [269, 227] on icon at bounding box center [269, 228] width 5 height 3
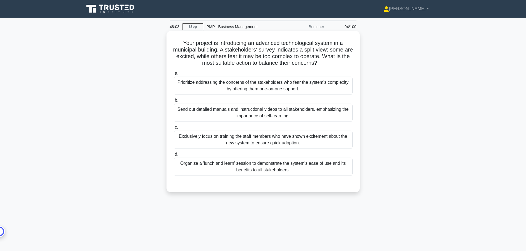
click at [291, 167] on div "Organize a 'lunch and learn' session to demonstrate the system's ease of use an…" at bounding box center [263, 167] width 179 height 18
click at [174, 156] on input "d. Organize a 'lunch and learn' session to demonstrate the system's ease of use…" at bounding box center [174, 155] width 0 height 4
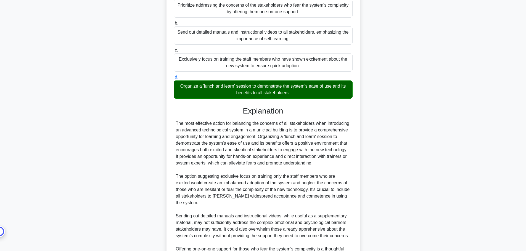
scroll to position [155, 0]
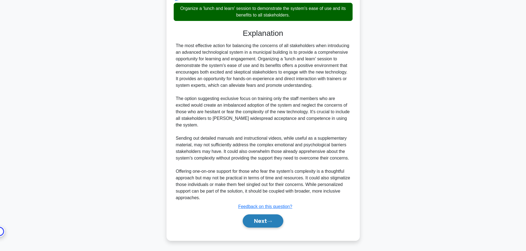
click at [258, 224] on button "Next" at bounding box center [263, 221] width 41 height 13
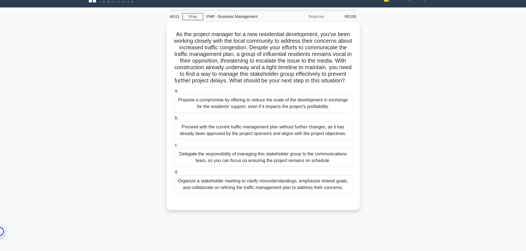
scroll to position [0, 0]
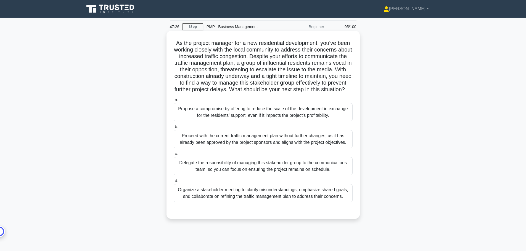
click at [278, 199] on div "Organize a stakeholder meeting to clarify misunderstandings, emphasize shared g…" at bounding box center [263, 193] width 179 height 18
click at [174, 183] on input "d. Organize a stakeholder meeting to clarify misunderstandings, emphasize share…" at bounding box center [174, 181] width 0 height 4
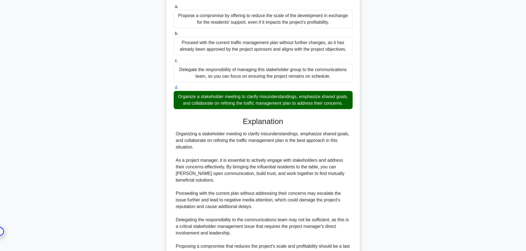
scroll to position [155, 0]
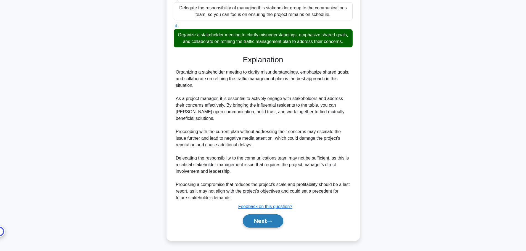
click at [268, 224] on button "Next" at bounding box center [263, 221] width 41 height 13
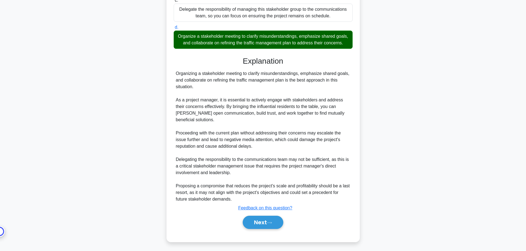
scroll to position [0, 0]
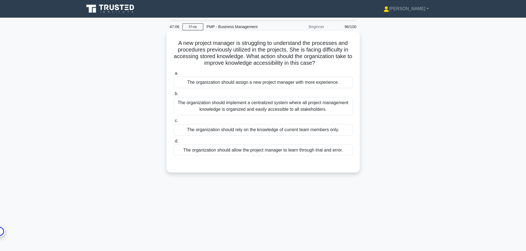
click at [305, 111] on div "The organization should implement a centralized system where all project manage…" at bounding box center [263, 106] width 179 height 18
click at [174, 96] on input "b. The organization should implement a centralized system where all project man…" at bounding box center [174, 94] width 0 height 4
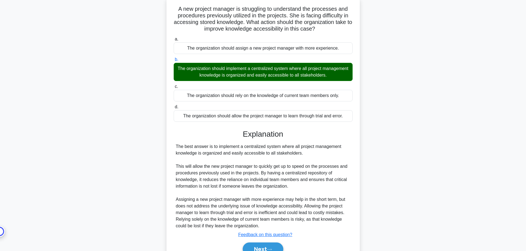
scroll to position [63, 0]
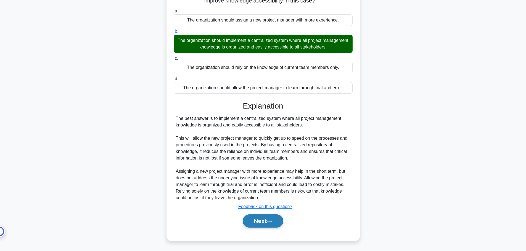
click at [255, 221] on button "Next" at bounding box center [263, 221] width 41 height 13
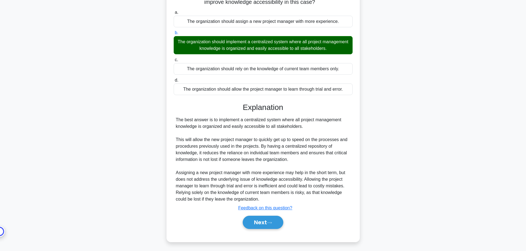
scroll to position [0, 0]
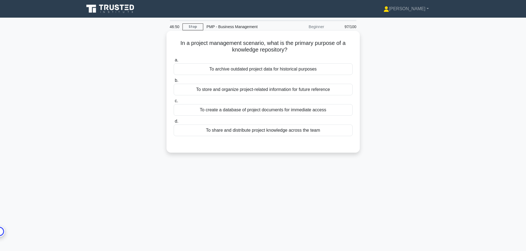
click at [315, 92] on div "To store and organize project-related information for future reference" at bounding box center [263, 90] width 179 height 12
click at [174, 82] on input "b. To store and organize project-related information for future reference" at bounding box center [174, 81] width 0 height 4
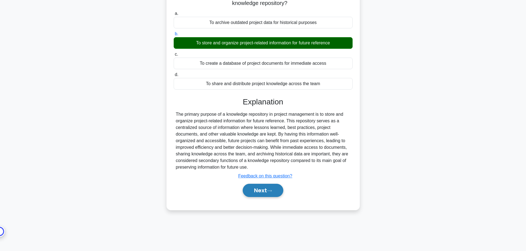
click at [261, 191] on button "Next" at bounding box center [263, 190] width 41 height 13
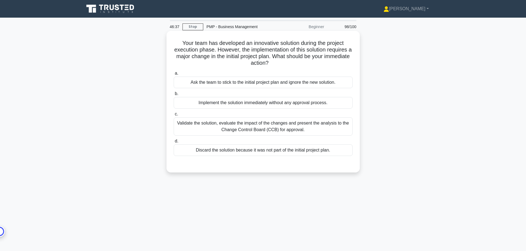
click at [302, 129] on div "Validate the solution, evaluate the impact of the changes and present the analy…" at bounding box center [263, 127] width 179 height 18
click at [174, 116] on input "c. Validate the solution, evaluate the impact of the changes and present the an…" at bounding box center [174, 115] width 0 height 4
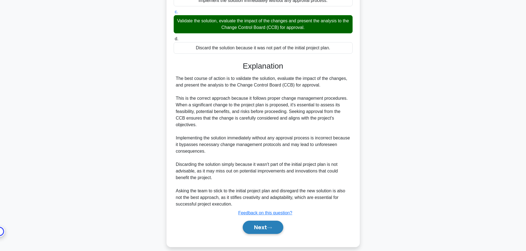
click at [272, 227] on icon at bounding box center [269, 228] width 5 height 3
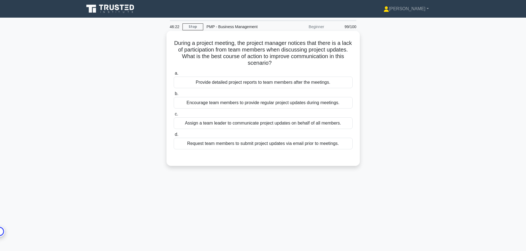
click at [264, 105] on div "Encourage team members to provide regular project updates during meetings." at bounding box center [263, 103] width 179 height 12
click at [174, 96] on input "b. Encourage team members to provide regular project updates during meetings." at bounding box center [174, 94] width 0 height 4
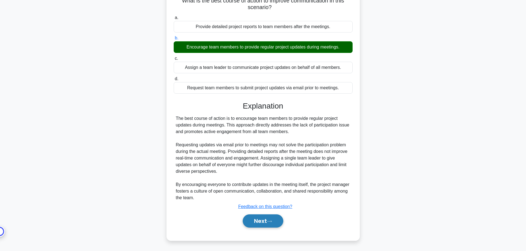
click at [265, 226] on button "Next" at bounding box center [263, 221] width 41 height 13
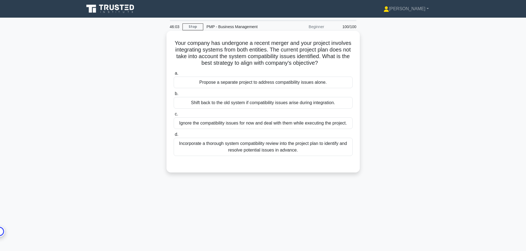
click at [288, 152] on div "Incorporate a thorough system compatibility review into the project plan to ide…" at bounding box center [263, 147] width 179 height 18
click at [174, 137] on input "d. Incorporate a thorough system compatibility review into the project plan to …" at bounding box center [174, 135] width 0 height 4
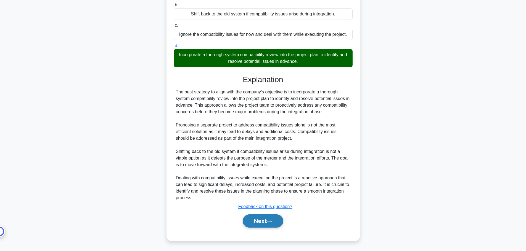
click at [265, 222] on button "Next" at bounding box center [263, 221] width 41 height 13
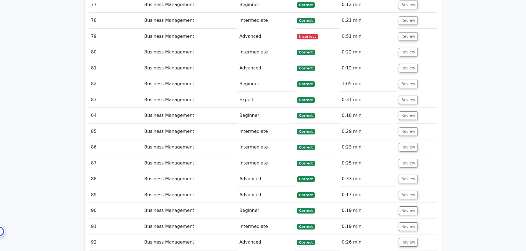
scroll to position [1966, 0]
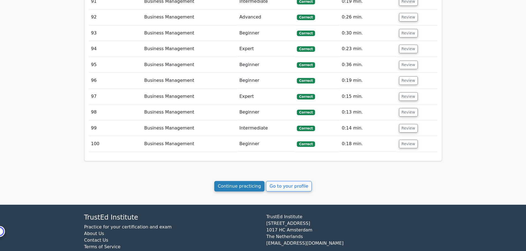
click at [235, 181] on link "Continue practicing" at bounding box center [239, 186] width 50 height 10
